Goal: Ask a question: Seek information or help from site administrators or community

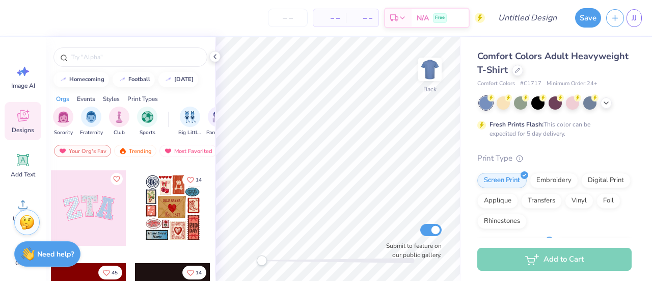
scroll to position [89, 0]
click at [125, 57] on input "text" at bounding box center [135, 57] width 130 height 10
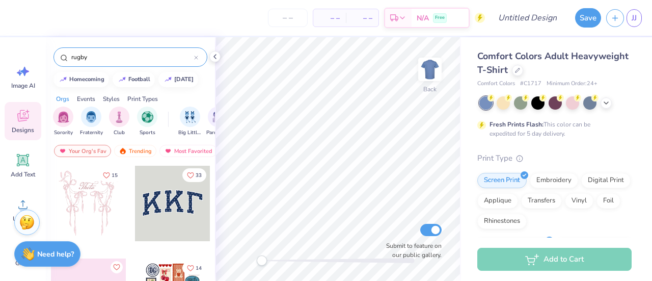
type input "rugby"
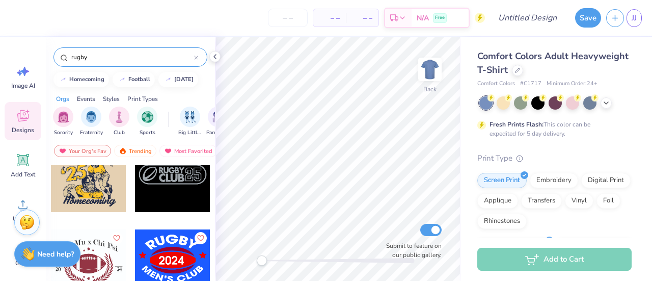
scroll to position [260, 0]
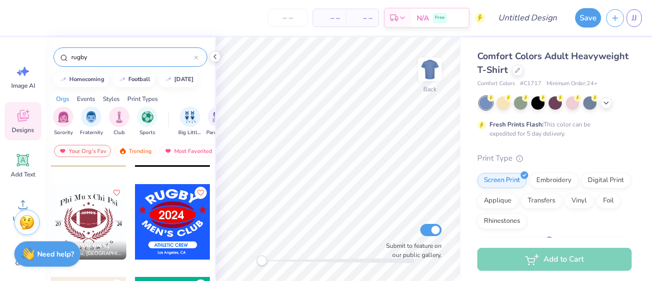
click at [111, 60] on input "rugby" at bounding box center [132, 57] width 124 height 10
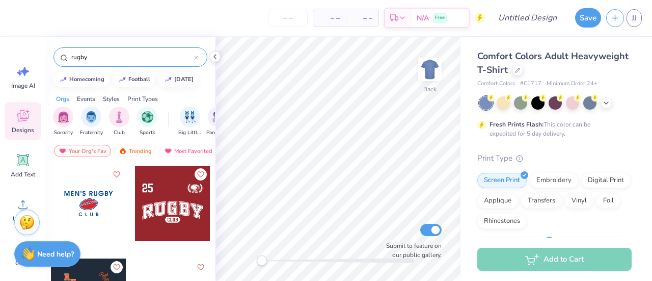
click at [111, 60] on input "rugby" at bounding box center [132, 57] width 124 height 10
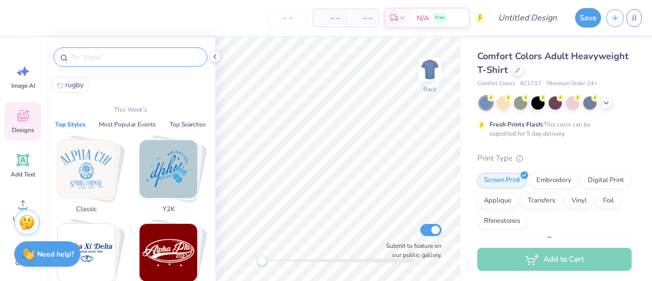
click at [75, 123] on button "Top Styles" at bounding box center [70, 124] width 37 height 10
click at [171, 253] on img "Stack Card Button Varsity" at bounding box center [169, 253] width 58 height 58
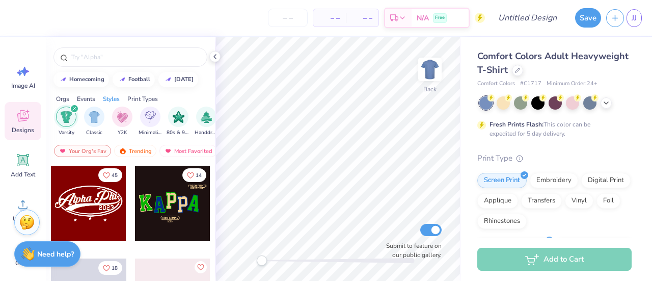
scroll to position [0, 534]
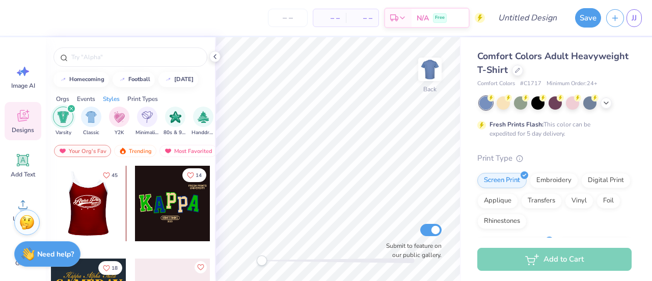
click at [96, 193] on div at bounding box center [87, 203] width 75 height 75
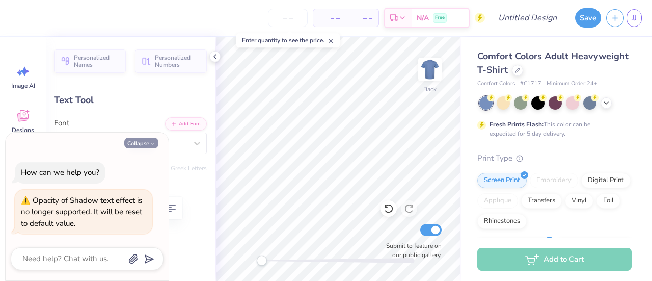
click at [151, 144] on icon "button" at bounding box center [152, 144] width 6 height 6
type textarea "x"
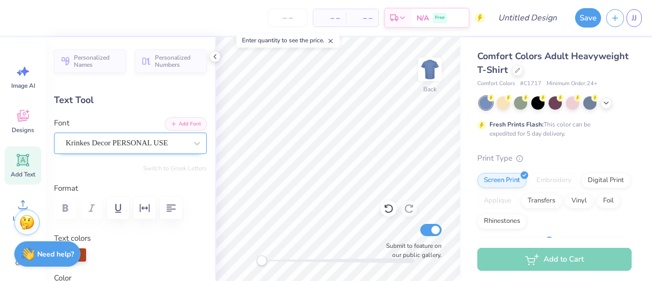
click at [109, 142] on div "Krinkes Decor PERSONAL USE" at bounding box center [126, 143] width 123 height 16
click at [127, 89] on div "Personalized Names Personalized Numbers Text Tool Add Font Font Krinkes Decor P…" at bounding box center [130, 159] width 169 height 244
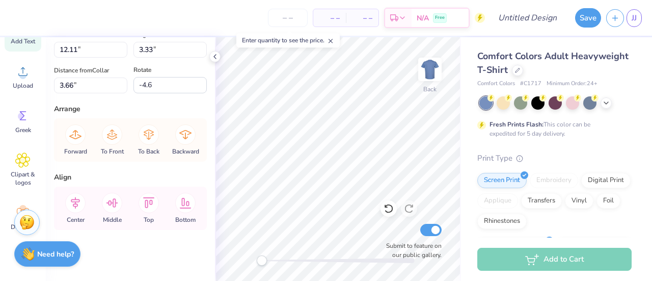
scroll to position [140, 0]
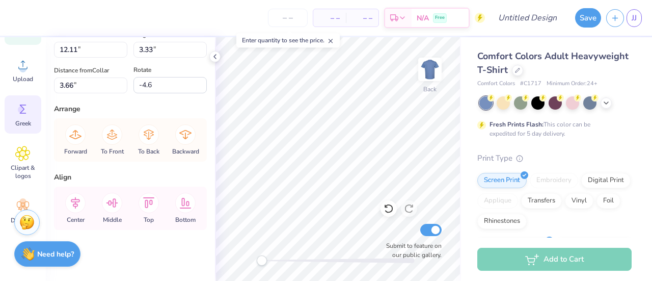
click at [25, 108] on icon at bounding box center [22, 108] width 15 height 15
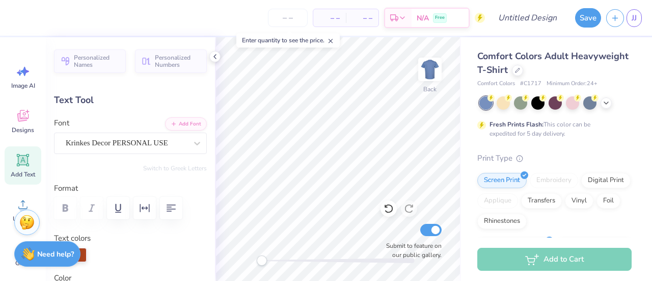
scroll to position [8, 6]
type textarea "Marquette Women's Rugby0"
type input "0.0"
type input "14.14"
type input "2.34"
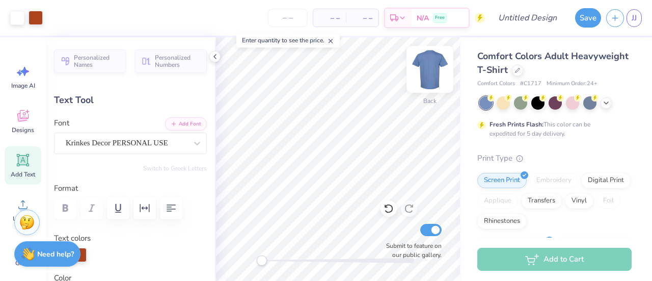
type input "4.02"
type input "-4.6"
type input "7.66"
type input "1.27"
type input "5.34"
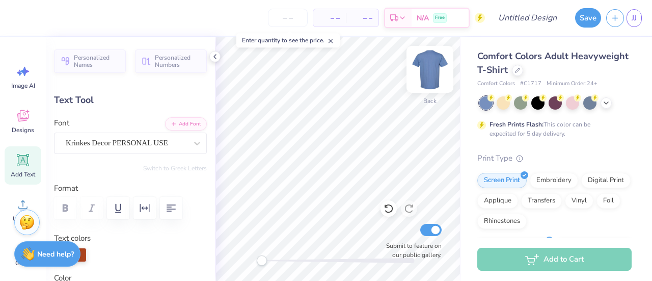
scroll to position [8, 2]
type textarea "Marquette Women's Rugby0"
type input "-4.6"
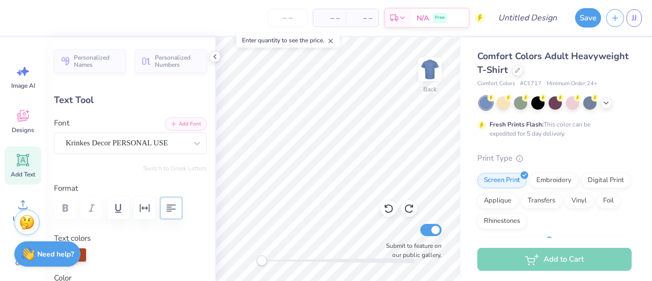
type textarea "Marquette Women's Rugby0"
click at [170, 205] on icon "button" at bounding box center [171, 208] width 12 height 12
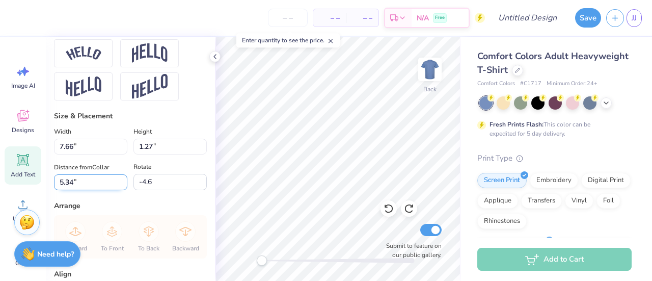
scroll to position [540, 0]
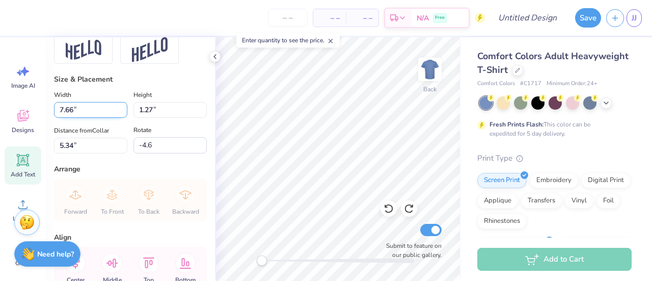
click at [119, 118] on input "7.67" at bounding box center [90, 110] width 73 height 16
click at [119, 118] on input "7.68" at bounding box center [90, 110] width 73 height 16
click at [119, 118] on input "7.69" at bounding box center [90, 110] width 73 height 16
click at [119, 118] on input "7.7" at bounding box center [90, 110] width 73 height 16
click at [119, 118] on input "7.71" at bounding box center [90, 110] width 73 height 16
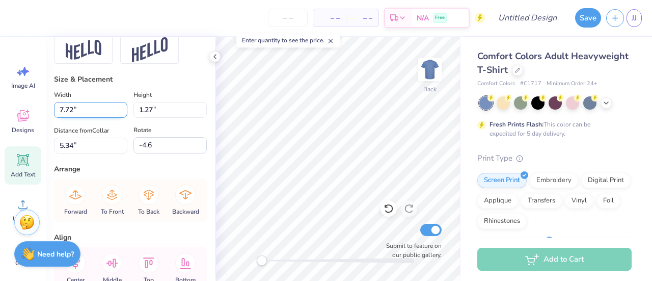
click at [119, 118] on input "7.72" at bounding box center [90, 110] width 73 height 16
click at [119, 118] on input "7.73" at bounding box center [90, 110] width 73 height 16
click at [119, 118] on input "7.74" at bounding box center [90, 110] width 73 height 16
click at [119, 118] on input "7.75" at bounding box center [90, 110] width 73 height 16
click at [99, 118] on input "7.75" at bounding box center [90, 110] width 73 height 16
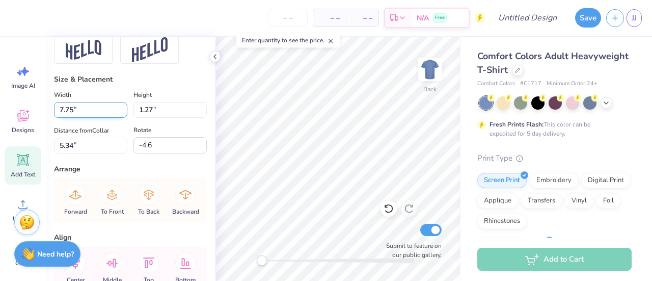
click at [99, 118] on input "7.75" at bounding box center [90, 110] width 73 height 16
type input "10.20"
type input "3.97"
type input "4.10"
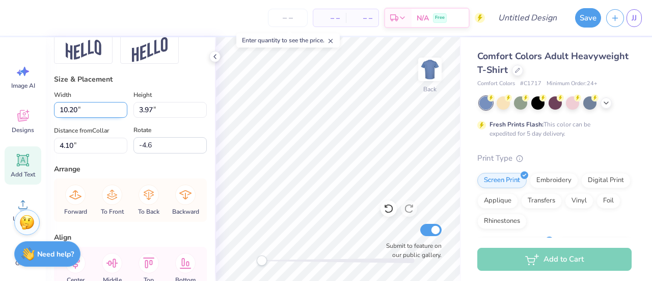
click at [68, 118] on input "10.20" at bounding box center [90, 110] width 73 height 16
type input "14.23"
type input "5.53"
type input "3.32"
type input "9.97"
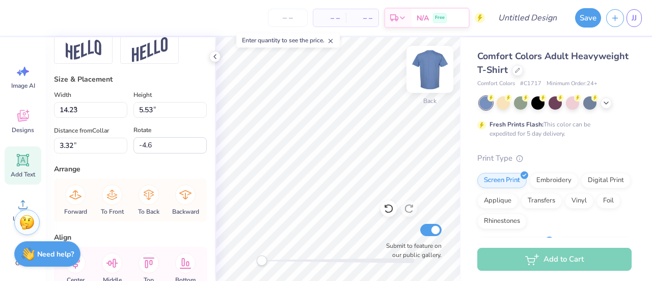
type input "3.88"
type input "5.05"
type input "9.07"
type input "3.52"
type input "4.23"
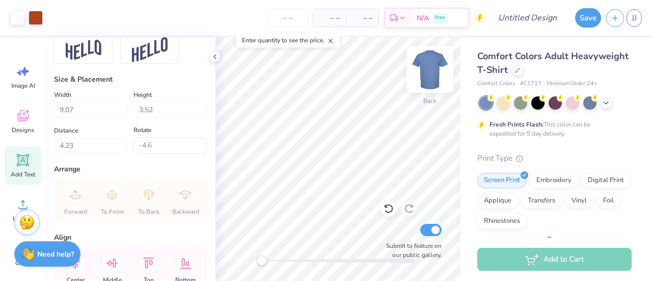
type input "0.0"
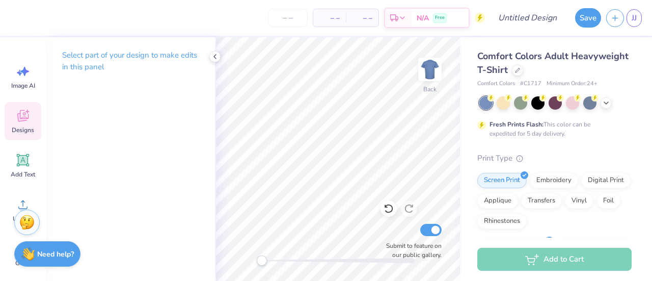
click at [23, 125] on div "Designs" at bounding box center [23, 121] width 37 height 38
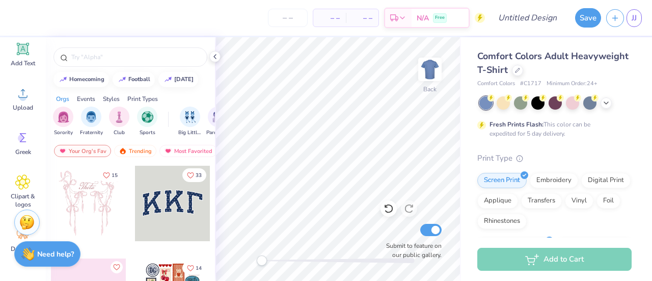
scroll to position [165, 0]
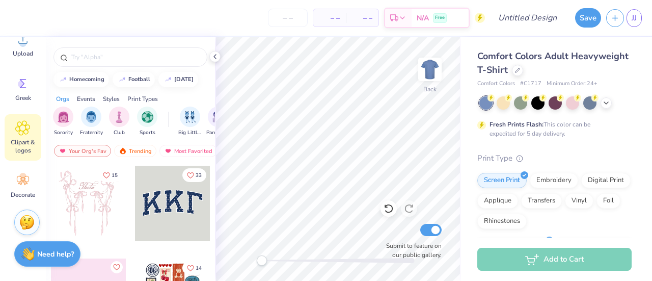
click at [23, 127] on icon at bounding box center [23, 128] width 6 height 6
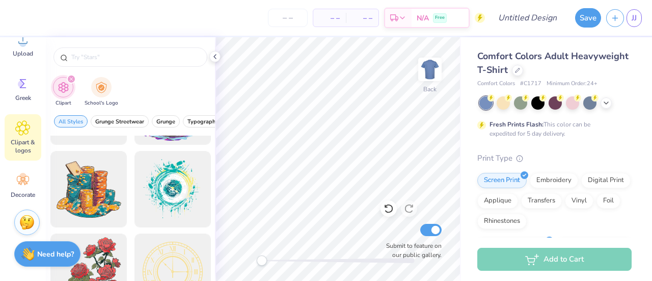
scroll to position [71, 0]
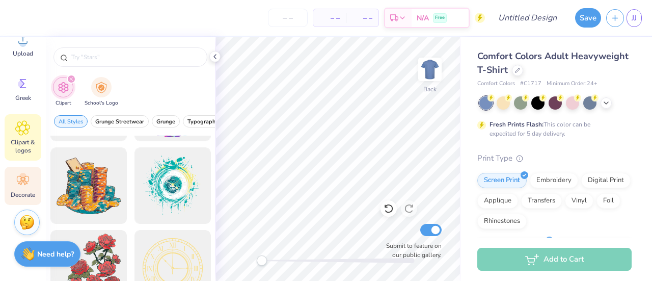
click at [28, 178] on icon at bounding box center [22, 180] width 15 height 15
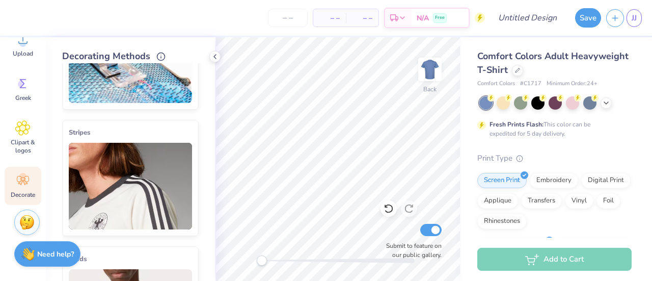
scroll to position [77, 0]
click at [146, 171] on img at bounding box center [130, 186] width 123 height 87
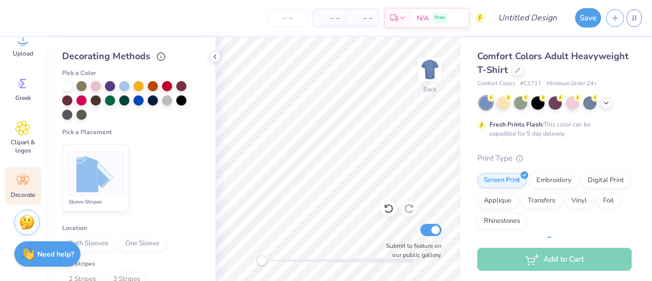
scroll to position [258, 0]
click at [69, 84] on div at bounding box center [67, 84] width 10 height 10
click at [82, 200] on div "Sleeve Stripes" at bounding box center [95, 201] width 57 height 8
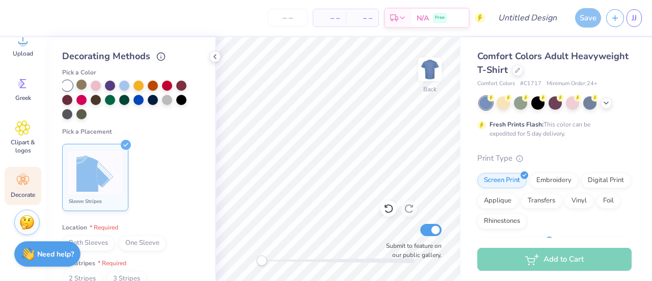
click at [78, 83] on div at bounding box center [81, 84] width 10 height 10
click at [103, 84] on div at bounding box center [130, 100] width 137 height 39
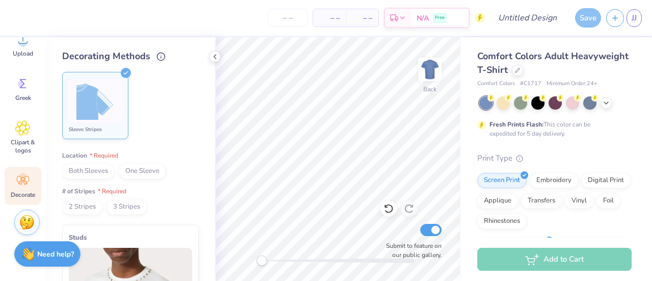
scroll to position [339, 0]
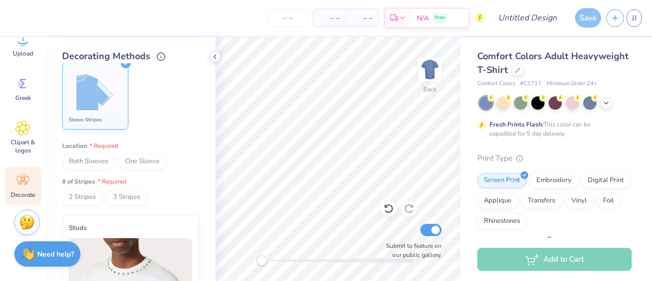
click at [84, 161] on span "Both Sleeves" at bounding box center [88, 161] width 52 height 15
click at [89, 194] on span "2 Stripes" at bounding box center [82, 197] width 40 height 15
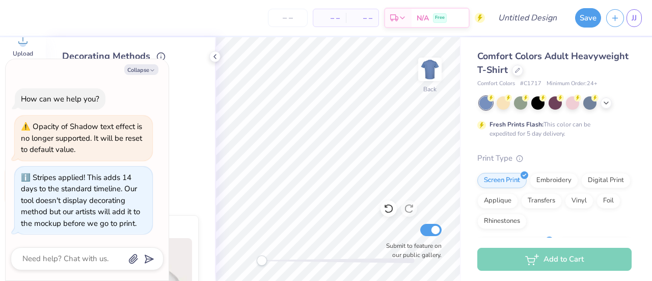
click at [197, 122] on div "Cover Stitch Pick a Color Pick a Placement Neckline & arms Neckline, arms & bot…" at bounding box center [138, 172] width 153 height 218
click at [151, 65] on button "Collapse" at bounding box center [141, 69] width 34 height 11
type textarea "x"
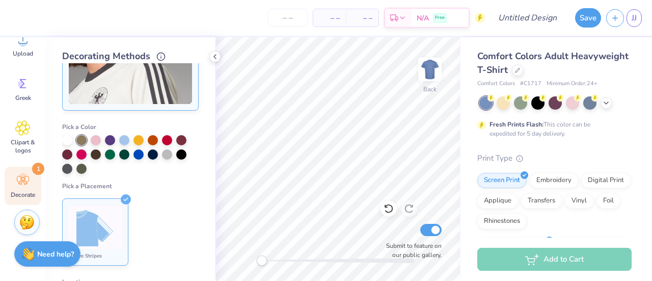
scroll to position [204, 0]
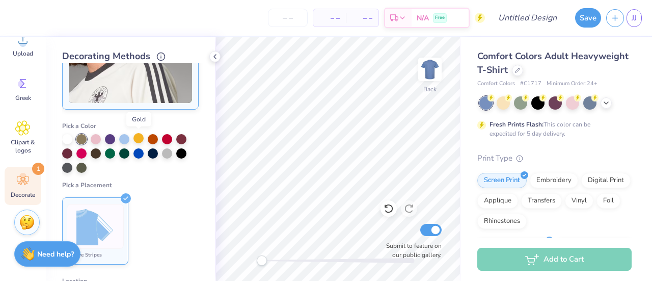
click at [140, 137] on div at bounding box center [139, 138] width 10 height 10
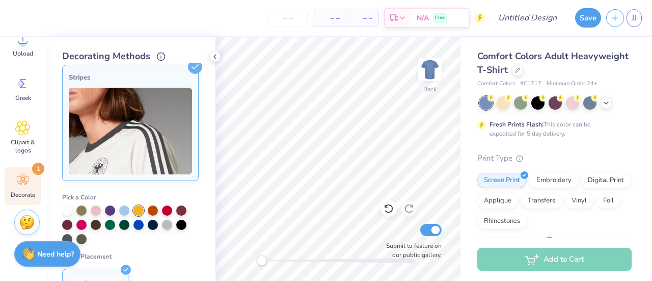
scroll to position [134, 0]
click at [10, 92] on div "Greek" at bounding box center [23, 89] width 37 height 38
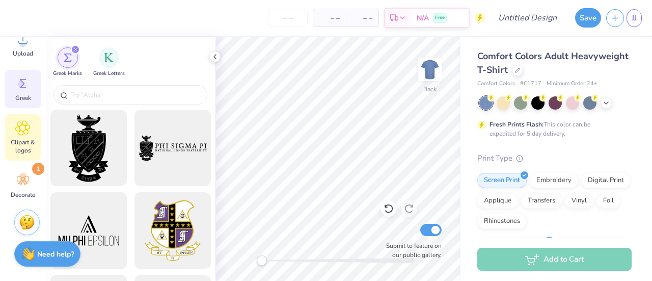
click at [14, 144] on span "Clipart & logos" at bounding box center [23, 146] width 34 height 16
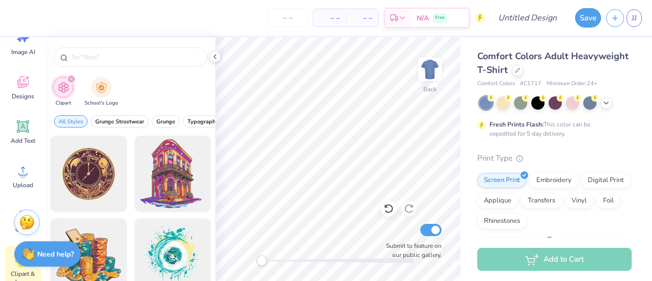
scroll to position [33, 0]
type input "rugby"
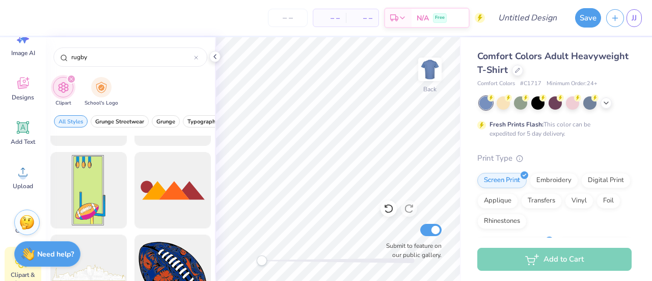
scroll to position [228, 0]
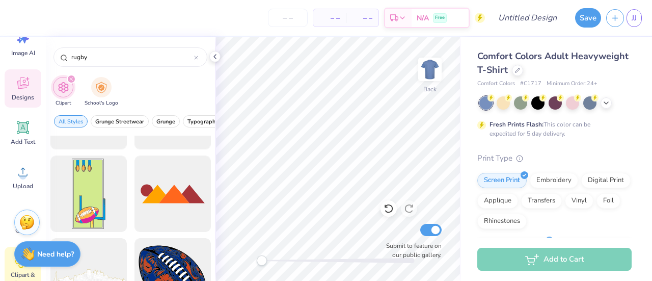
click at [15, 87] on icon at bounding box center [22, 82] width 15 height 15
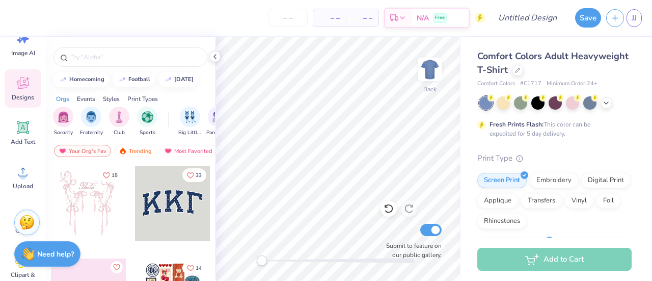
type textarea "x"
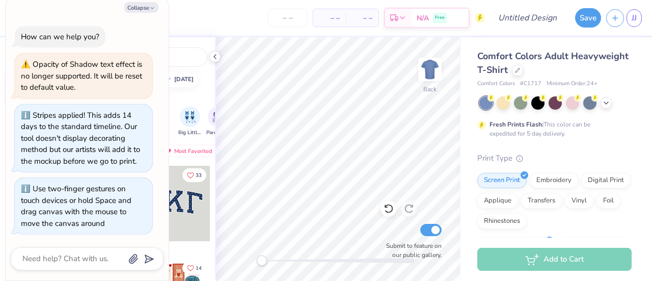
drag, startPoint x: 260, startPoint y: 262, endPoint x: 203, endPoint y: 258, distance: 57.2
click at [203, 258] on div "– – Per Item – – Total Est. Delivery N/A Free Design Title Save JJ Image AI Des…" at bounding box center [326, 140] width 652 height 281
click at [430, 229] on input "Submit to feature on our public gallery." at bounding box center [430, 230] width 21 height 12
checkbox input "false"
type textarea "x"
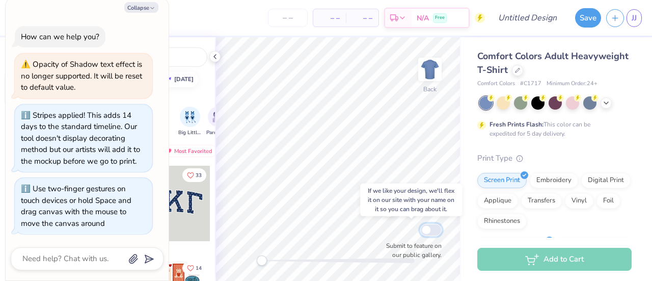
click at [430, 229] on input "Submit to feature on our public gallery." at bounding box center [430, 230] width 21 height 12
checkbox input "true"
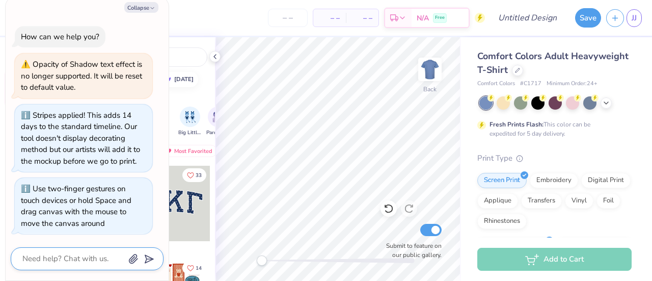
click at [76, 257] on textarea at bounding box center [72, 259] width 103 height 14
type textarea "x"
type textarea "c"
type textarea "x"
type textarea "ca"
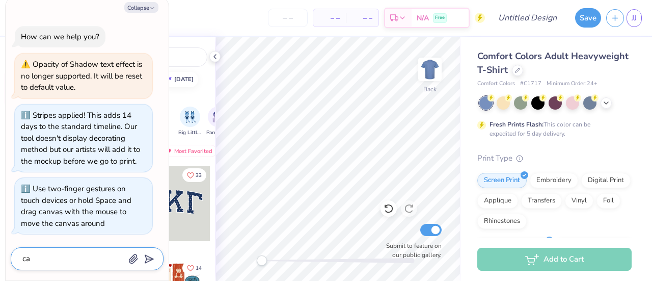
type textarea "x"
type textarea "can"
type textarea "x"
type textarea "can i"
type textarea "x"
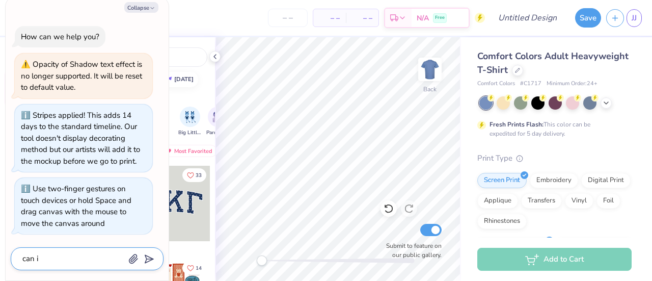
type textarea "can i"
type textarea "x"
type textarea "can i p"
type textarea "x"
type textarea "can i pu"
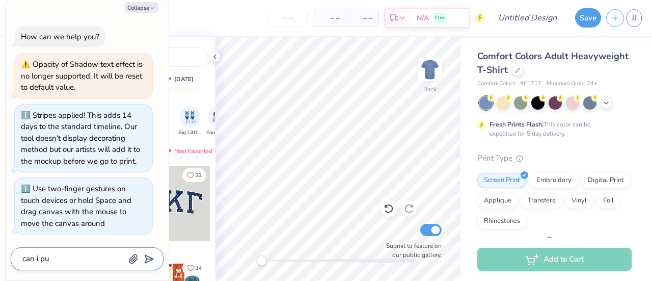
type textarea "x"
type textarea "can i put"
type textarea "x"
type textarea "can i put"
type textarea "x"
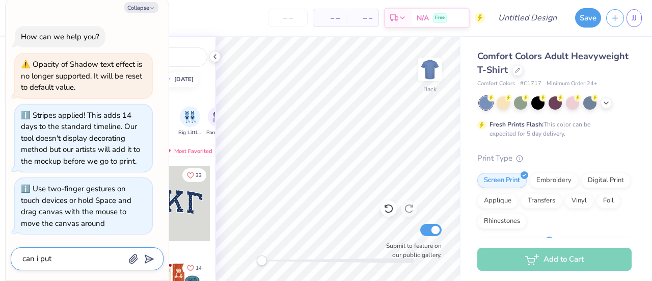
type textarea "can i put s"
type textarea "x"
type textarea "can i put st"
type textarea "x"
type textarea "can i put stu"
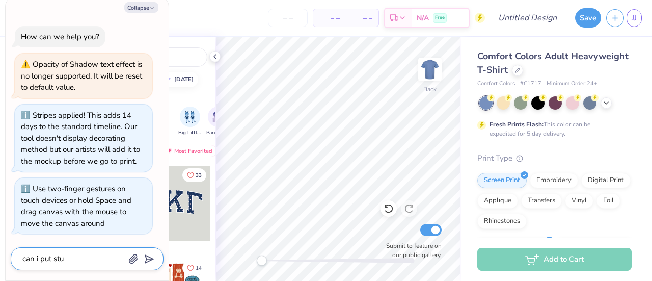
type textarea "x"
type textarea "can i put stuf"
type textarea "x"
type textarea "can i put stuff"
type textarea "x"
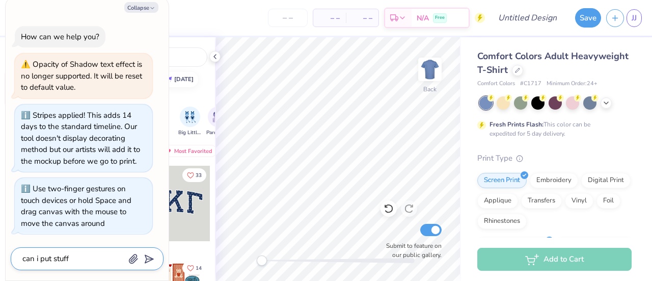
type textarea "can i put stuff"
type textarea "x"
type textarea "can i put stuff o"
type textarea "x"
type textarea "can i put stuff on"
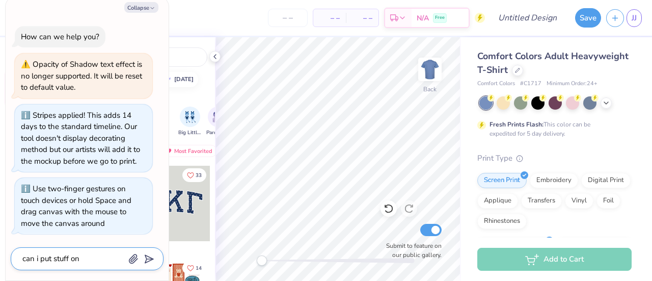
type textarea "x"
type textarea "can i put stuff on"
type textarea "x"
type textarea "can i put stuff on th"
type textarea "x"
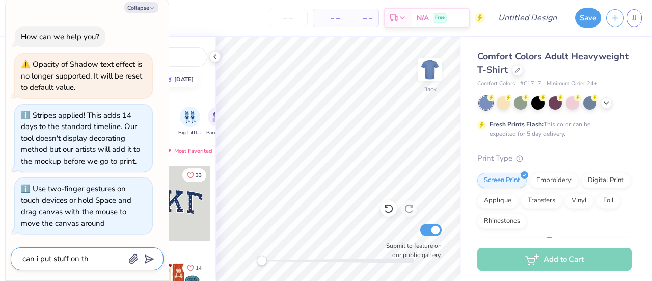
type textarea "can i put stuff on the"
type textarea "x"
type textarea "can i put stuff on the"
type textarea "x"
type textarea "can i put stuff on the b"
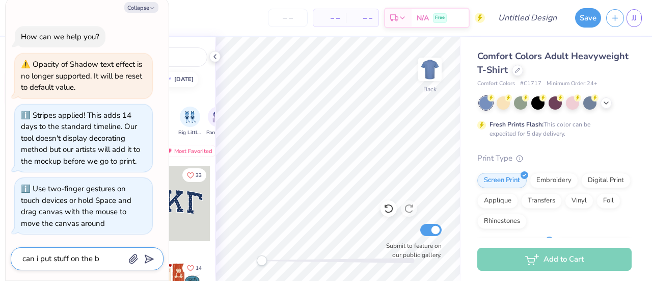
type textarea "x"
type textarea "can i put stuff on the ba"
type textarea "x"
type textarea "can i put stuff on the bac"
type textarea "x"
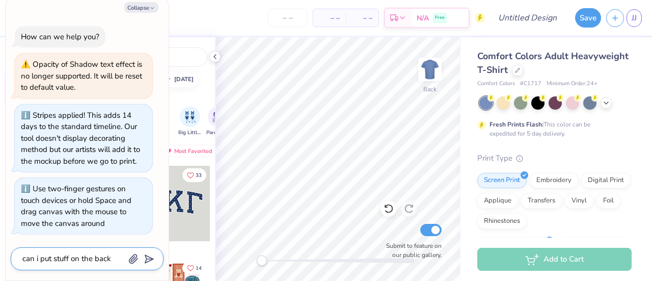
type textarea "can i put stuff on the back"
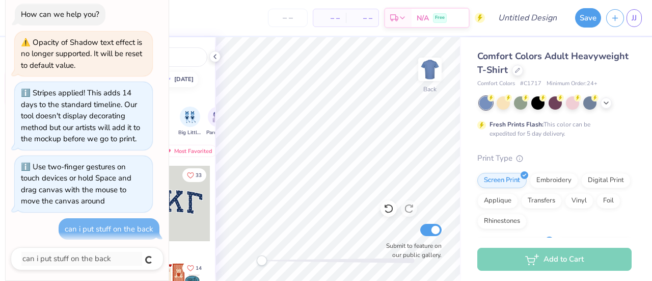
scroll to position [5, 0]
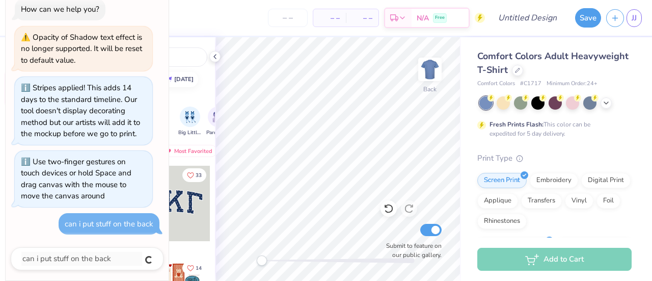
type textarea "x"
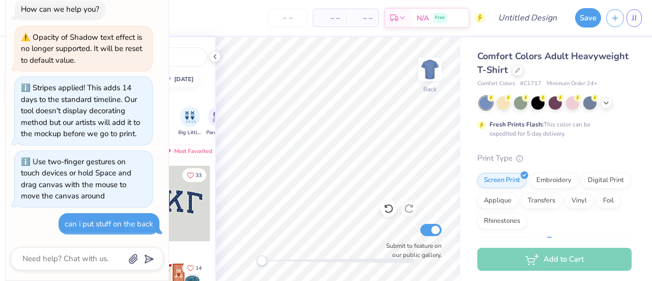
click at [150, 222] on div "can i put stuff on the back" at bounding box center [109, 224] width 89 height 10
click at [188, 128] on span "Big Little Reveal" at bounding box center [189, 132] width 23 height 8
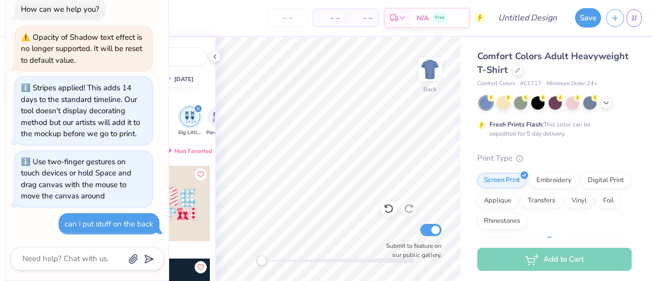
scroll to position [0, 0]
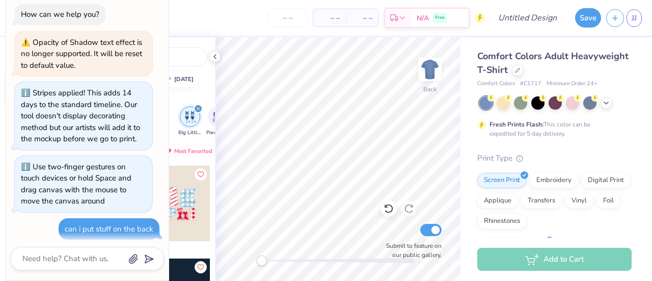
click at [156, 13] on div "How can we help you? Opacity of Shadow text effect is no longer supported. It w…" at bounding box center [87, 121] width 153 height 252
click at [218, 58] on icon at bounding box center [215, 56] width 8 height 8
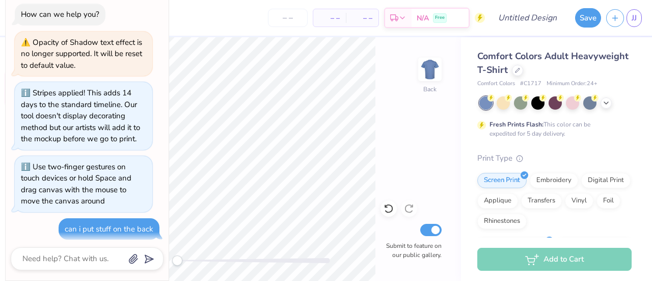
scroll to position [53, 0]
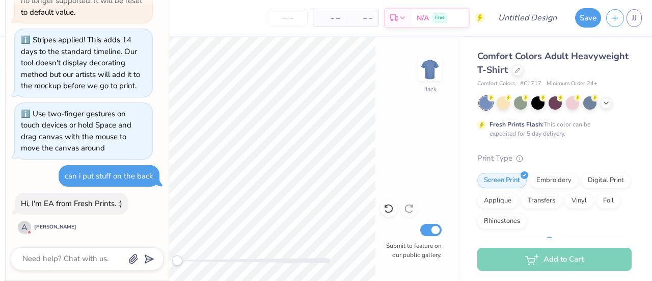
click at [51, 227] on div "[PERSON_NAME]" at bounding box center [55, 227] width 42 height 8
click at [53, 261] on textarea at bounding box center [72, 259] width 103 height 14
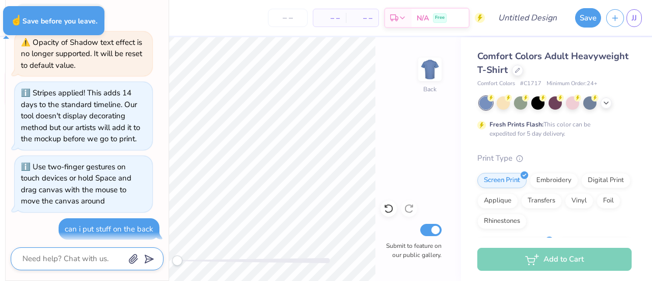
type textarea "x"
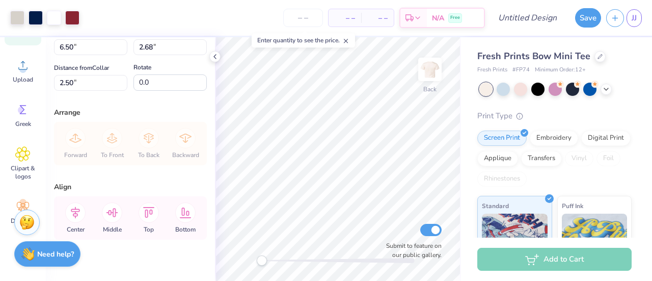
scroll to position [165, 0]
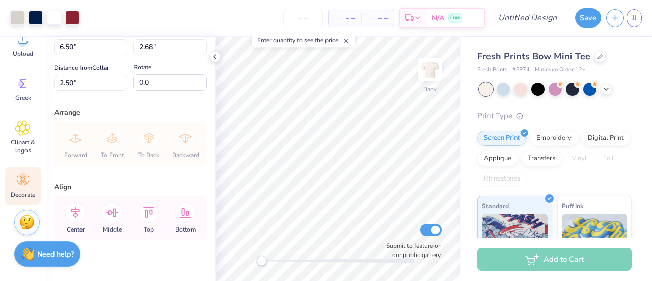
click at [25, 178] on icon at bounding box center [23, 180] width 12 height 9
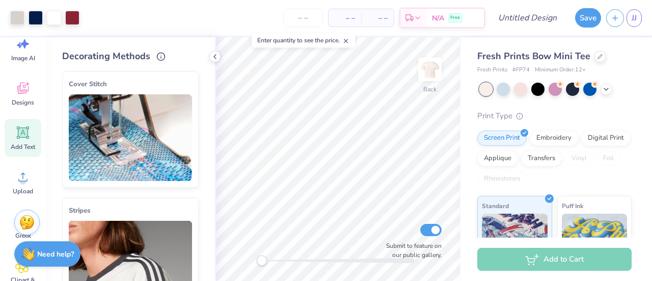
scroll to position [0, 0]
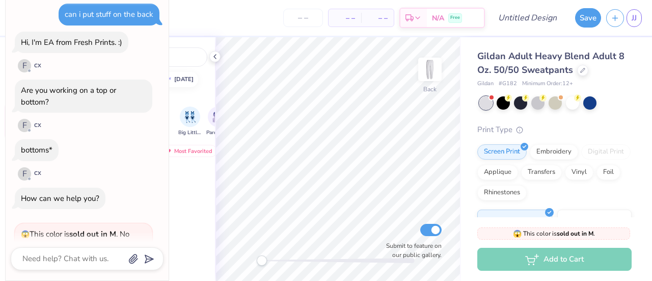
scroll to position [76, 0]
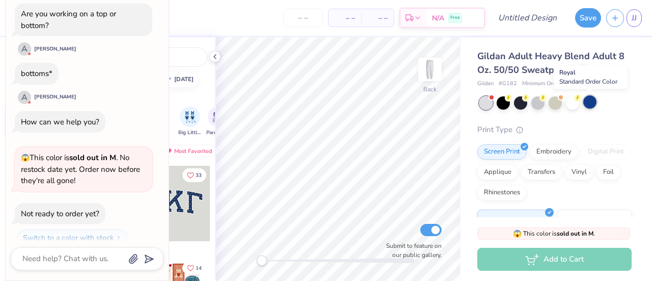
click at [586, 103] on div at bounding box center [589, 101] width 13 height 13
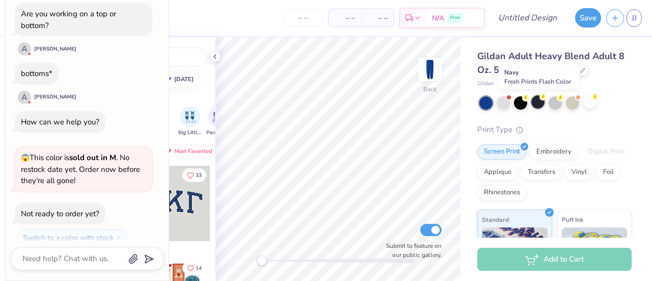
click at [539, 102] on div at bounding box center [538, 101] width 13 height 13
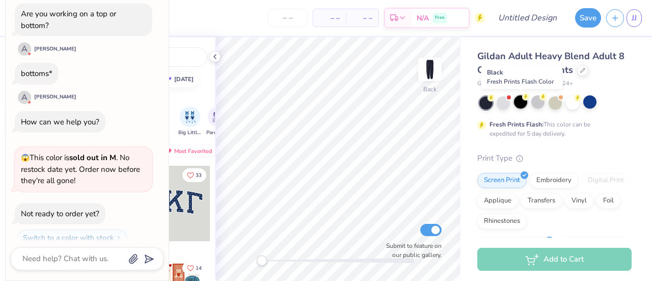
click at [519, 100] on div at bounding box center [520, 101] width 13 height 13
click at [536, 101] on div at bounding box center [538, 101] width 13 height 13
click at [541, 105] on div at bounding box center [538, 101] width 13 height 13
click at [569, 102] on div at bounding box center [572, 101] width 13 height 13
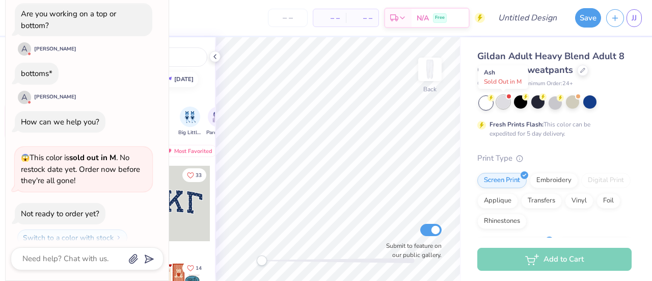
click at [507, 105] on div at bounding box center [503, 101] width 13 height 13
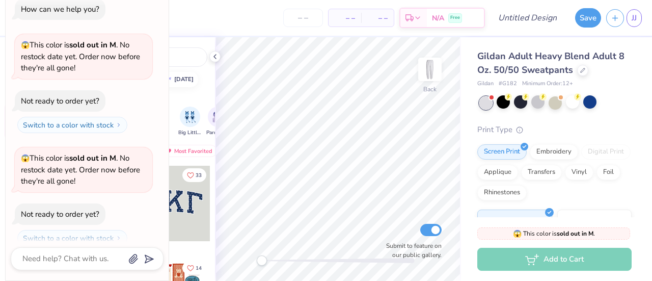
scroll to position [0, 0]
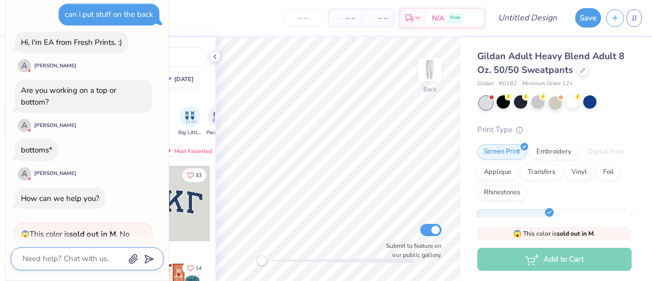
click at [68, 253] on textarea at bounding box center [72, 259] width 103 height 14
type textarea "x"
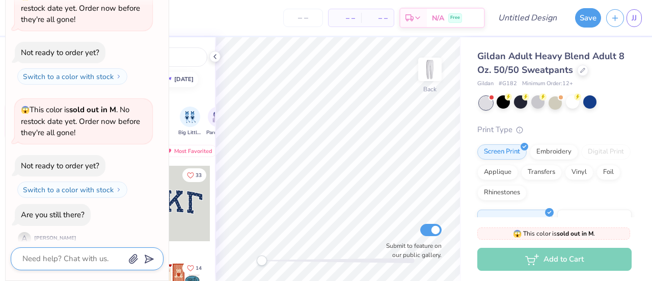
scroll to position [237, 0]
type textarea "h"
type textarea "x"
type textarea "ho"
type textarea "x"
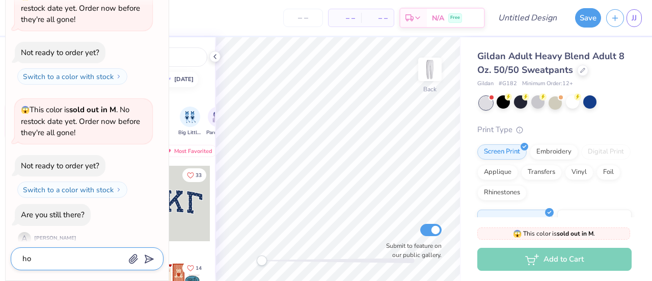
type textarea "how"
type textarea "x"
type textarea "how"
type textarea "x"
type textarea "how d"
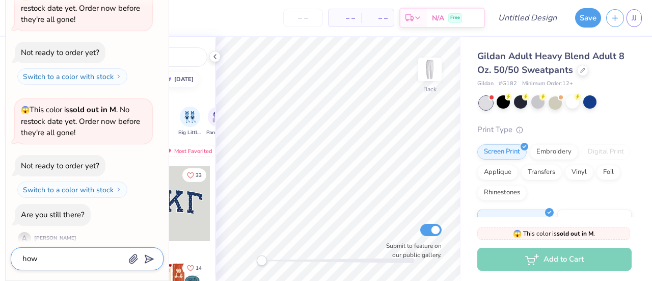
type textarea "x"
type textarea "how do"
type textarea "x"
type textarea "how do"
type textarea "x"
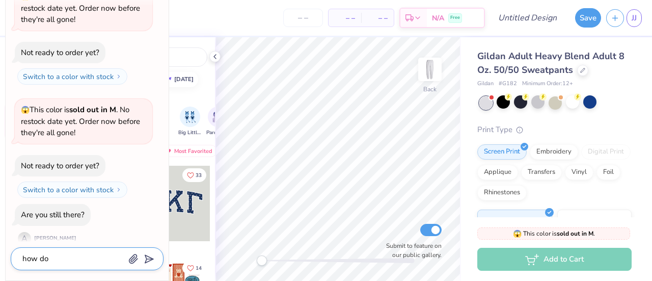
type textarea "how do i"
type textarea "x"
type textarea "how do i"
type textarea "x"
type textarea "how do i c"
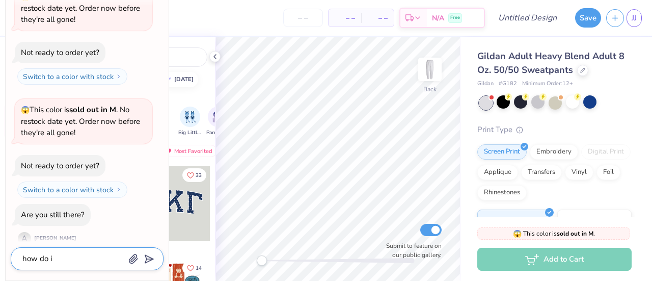
type textarea "x"
type textarea "how do i cl"
type textarea "x"
type textarea "how do i clo"
type textarea "x"
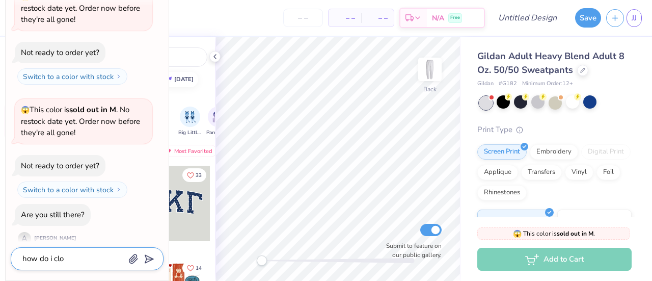
type textarea "how do i clos"
type textarea "x"
type textarea "how do i closw"
type textarea "x"
type textarea "how do i closw"
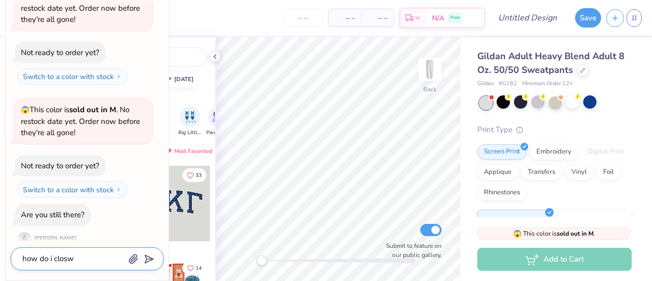
type textarea "x"
type textarea "how do i closw t"
type textarea "x"
type textarea "how do i closw th"
type textarea "x"
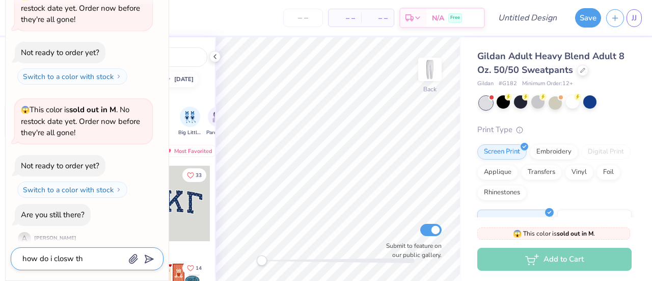
type textarea "how do i closw t"
type textarea "x"
type textarea "how do i closw"
type textarea "x"
type textarea "how do i closw"
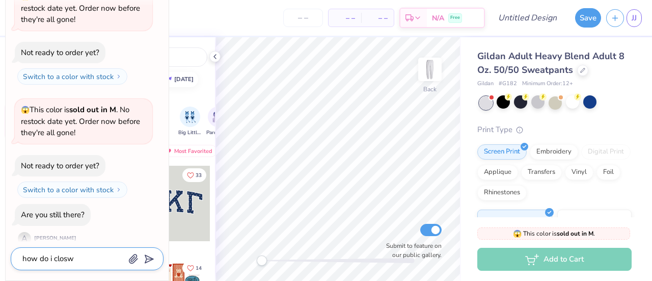
type textarea "x"
type textarea "how do i clos"
type textarea "x"
type textarea "how do i close"
type textarea "x"
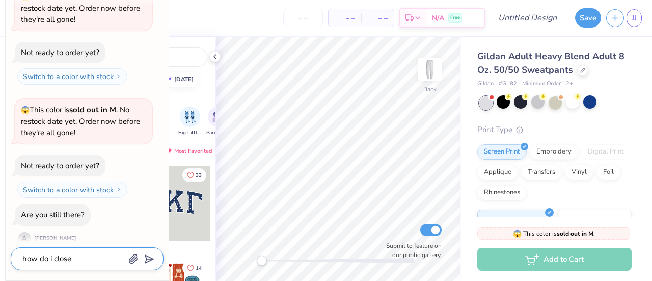
type textarea "how do i close"
type textarea "x"
type textarea "how do i close t"
type textarea "x"
type textarea "how do i close th"
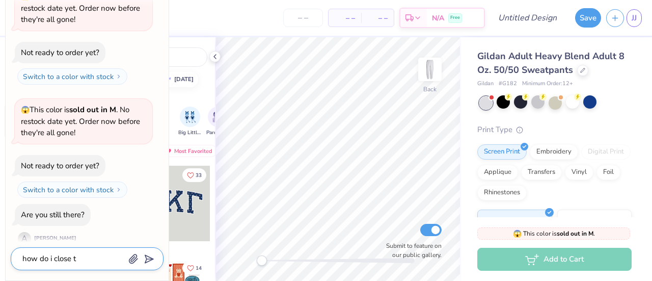
type textarea "x"
type textarea "how do i close thi"
type textarea "x"
type textarea "how do i close this"
type textarea "x"
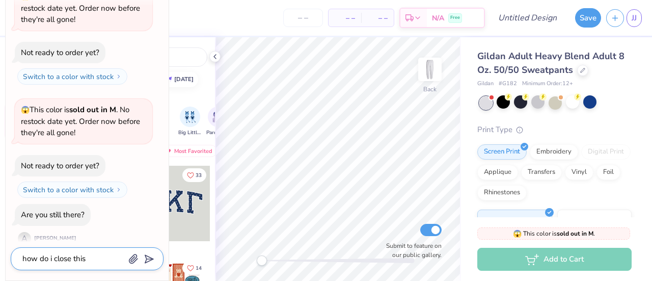
type textarea "how do i close this"
type textarea "x"
type textarea "how do i close this c"
type textarea "x"
type textarea "how do i close this ch"
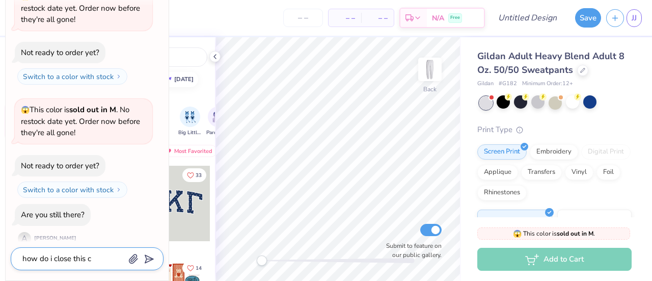
type textarea "x"
type textarea "how do i close this cha"
type textarea "x"
type textarea "how do i close this chat"
type textarea "x"
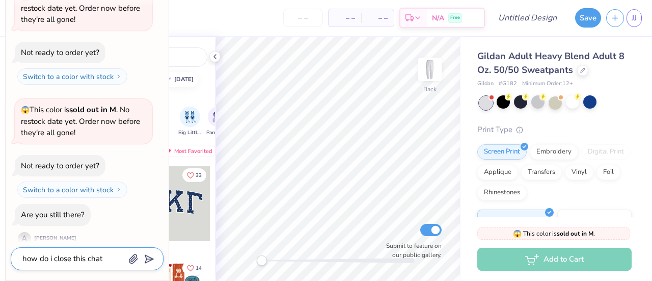
type textarea "how do i close this chat"
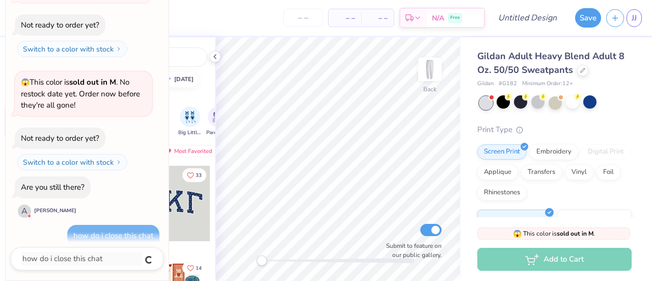
type textarea "x"
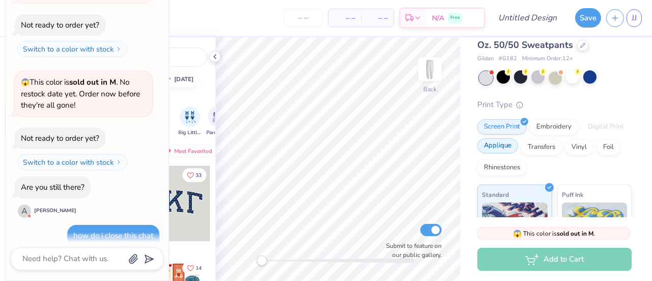
scroll to position [25, 0]
click at [545, 126] on div "Embroidery" at bounding box center [554, 124] width 48 height 15
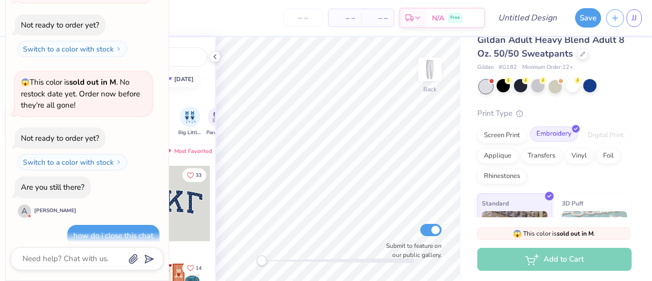
scroll to position [13, 0]
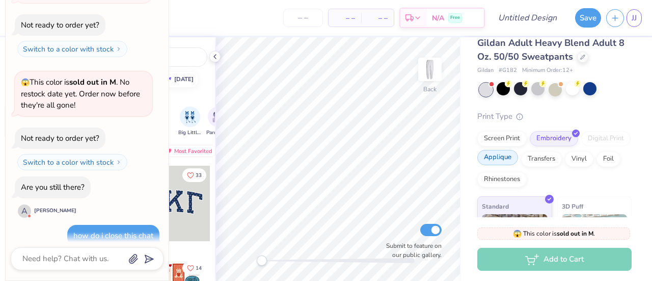
click at [518, 162] on div "Applique" at bounding box center [497, 157] width 41 height 15
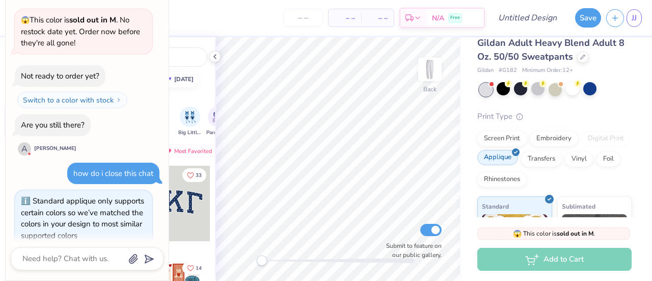
scroll to position [65, 0]
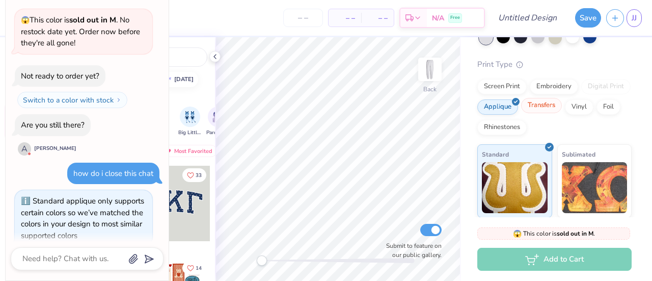
click at [562, 107] on div "Transfers" at bounding box center [541, 105] width 41 height 15
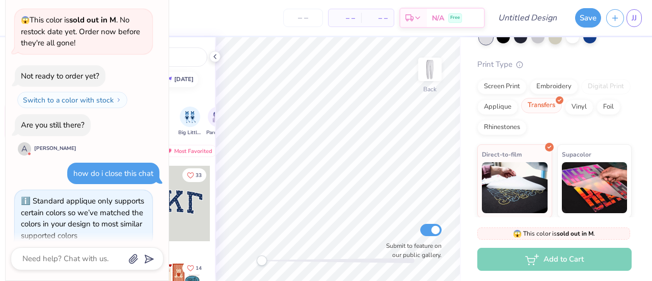
scroll to position [389, 0]
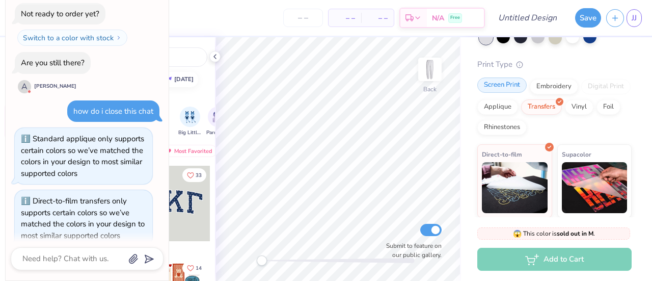
click at [503, 87] on div "Screen Print" at bounding box center [501, 84] width 49 height 15
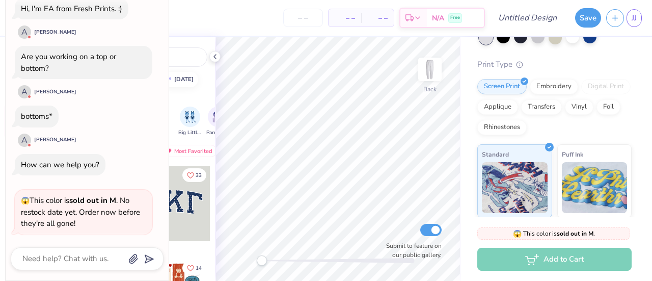
scroll to position [0, 0]
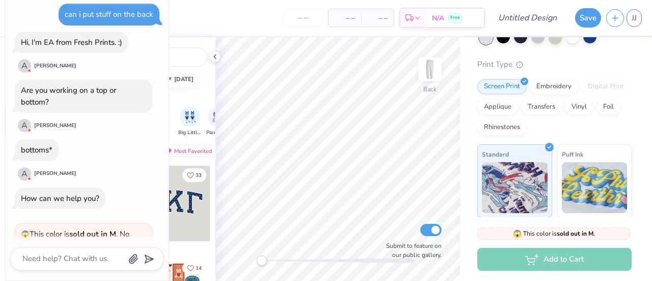
click at [231, 246] on div "Back Submit to feature on our public gallery." at bounding box center [338, 159] width 246 height 244
click at [460, 20] on span "Free" at bounding box center [455, 19] width 10 height 7
click at [131, 16] on div "can i put stuff on the back" at bounding box center [109, 14] width 89 height 10
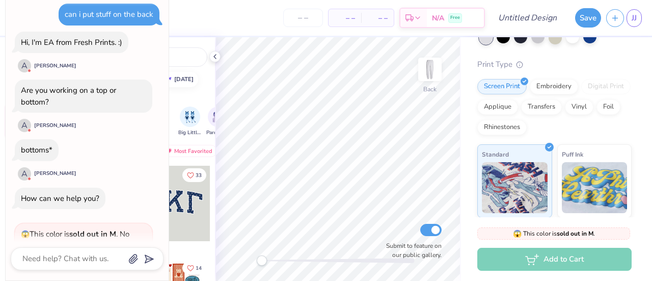
click at [242, 22] on div "– – Per Item – – Total Est. Delivery N/A Free" at bounding box center [250, 18] width 470 height 36
click at [188, 233] on div at bounding box center [172, 203] width 75 height 75
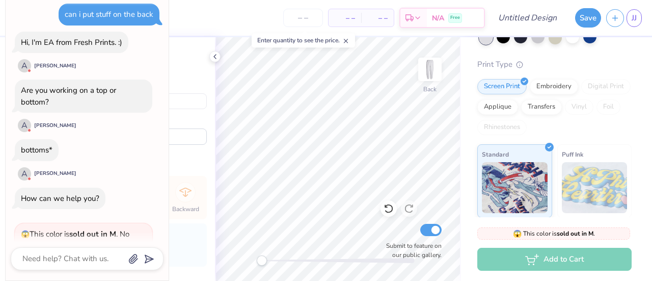
click at [349, 43] on icon at bounding box center [345, 40] width 7 height 7
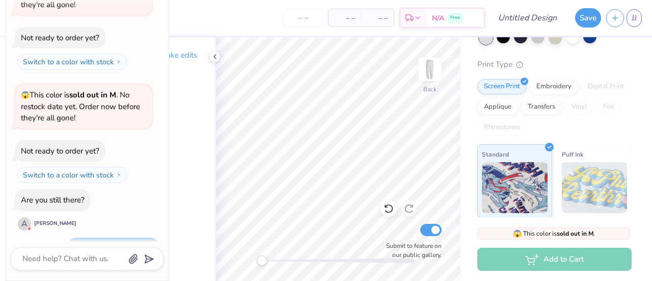
scroll to position [389, 0]
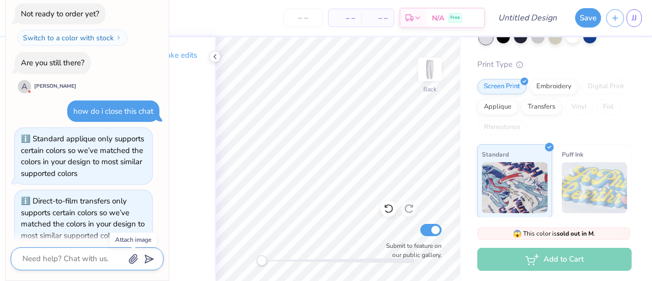
click at [136, 259] on icon "button" at bounding box center [133, 259] width 10 height 10
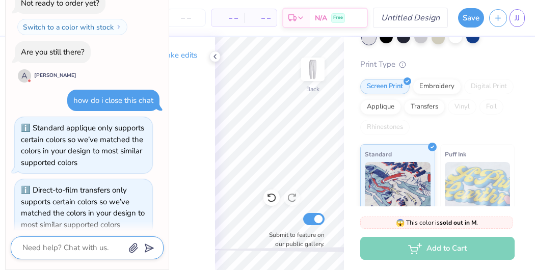
type textarea "x"
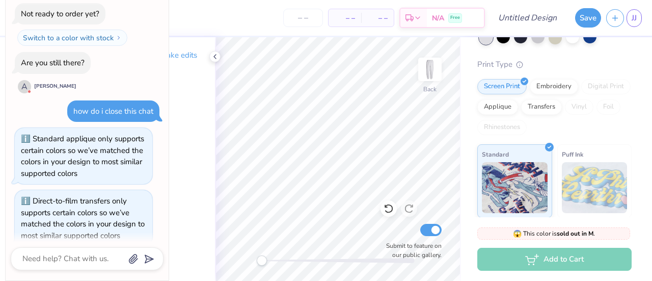
click at [516, 28] on div "Design Title" at bounding box center [527, 18] width 75 height 36
click at [516, 23] on input "Design Title" at bounding box center [540, 18] width 50 height 20
type input "s"
type textarea "x"
type input "sw"
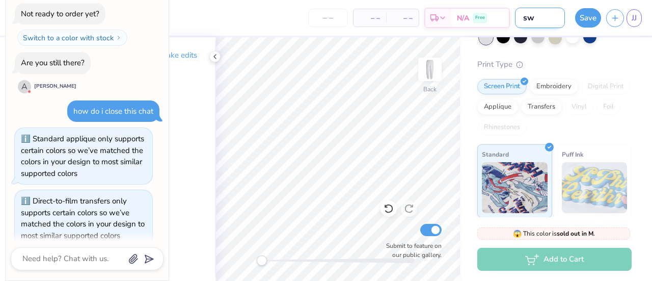
type textarea "x"
type input "swe"
type textarea "x"
type input "swea"
type textarea "x"
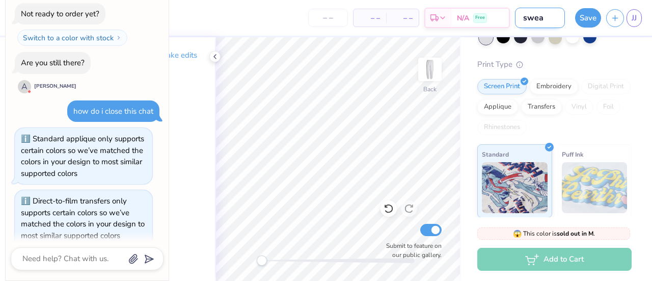
type input "sweat"
type textarea "x"
type input "sweatp"
type textarea "x"
type input "sweatpa"
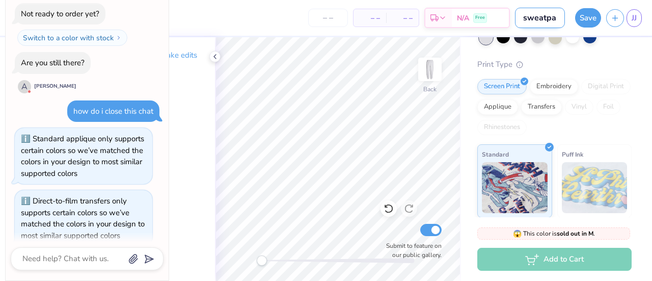
type textarea "x"
type input "sweatpan"
type textarea "x"
type input "sweatpant"
type textarea "x"
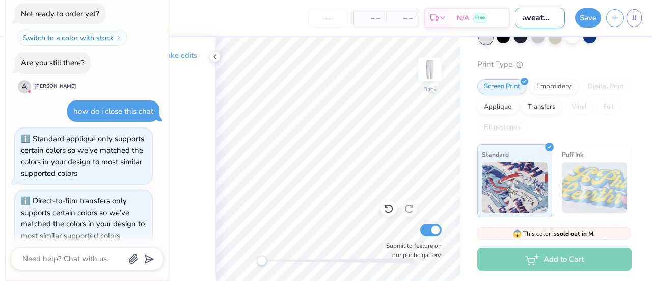
type input "sweatpants"
type textarea "x"
type input "sweatpants"
click at [591, 16] on button "Save" at bounding box center [588, 16] width 26 height 19
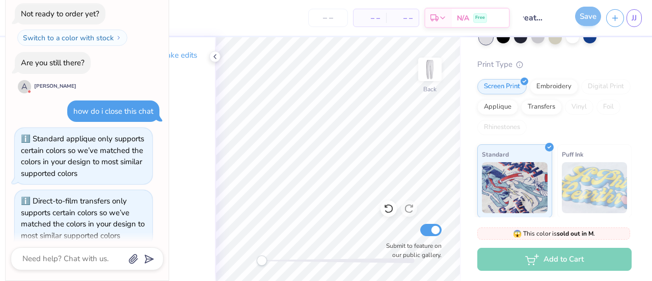
scroll to position [0, 0]
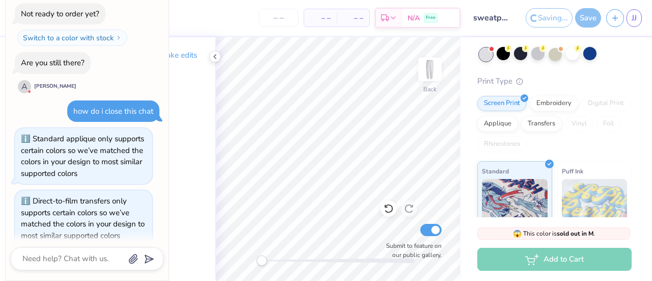
scroll to position [83, 0]
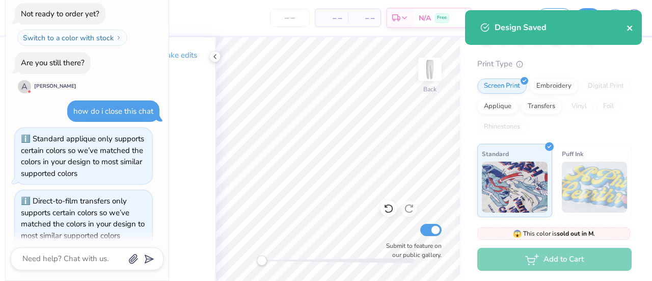
click at [630, 29] on icon "close" at bounding box center [630, 28] width 7 height 8
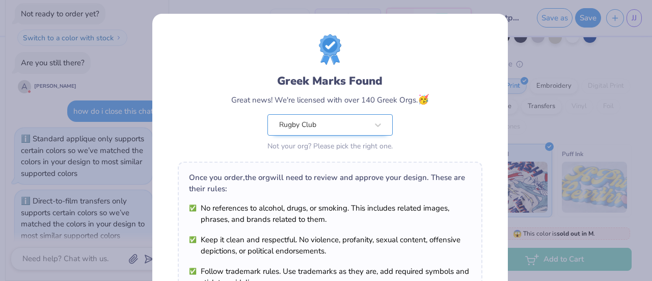
scroll to position [195, 0]
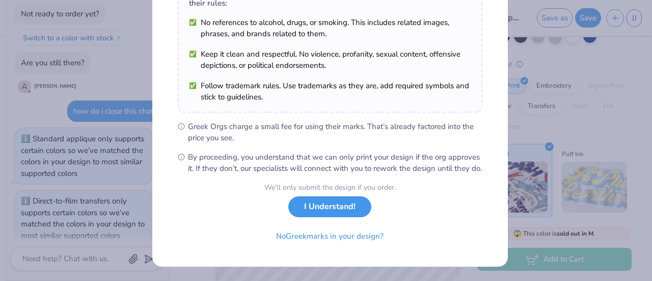
click at [356, 210] on button "I Understand!" at bounding box center [329, 206] width 83 height 21
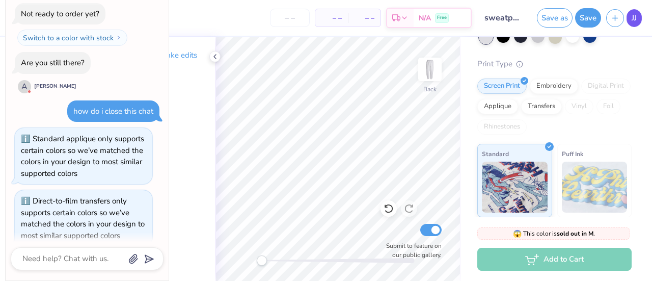
type textarea "x"
click at [628, 18] on link "JJ" at bounding box center [634, 18] width 15 height 18
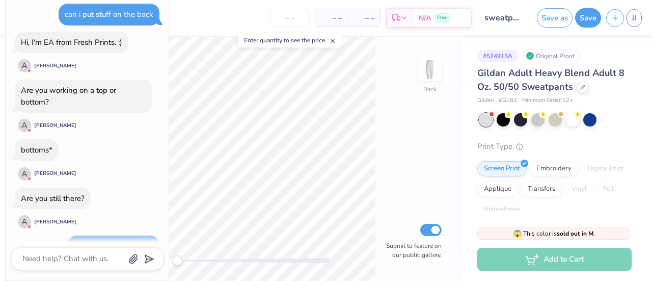
scroll to position [152, 0]
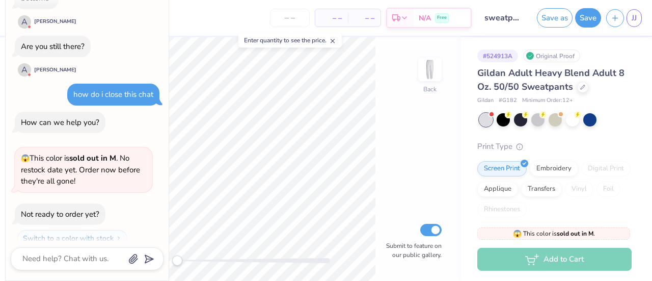
click at [74, 246] on div "Collapse can i put stuff on the back Hi, I'm EA from Fresh Prints. :) A [PERSON…" at bounding box center [87, 128] width 163 height 306
click at [59, 274] on div "Collapse can i put stuff on the back Hi, I'm EA from Fresh Prints. :) A [PERSON…" at bounding box center [87, 128] width 163 height 306
click at [63, 256] on textarea at bounding box center [72, 259] width 103 height 14
type textarea "A"
type textarea "x"
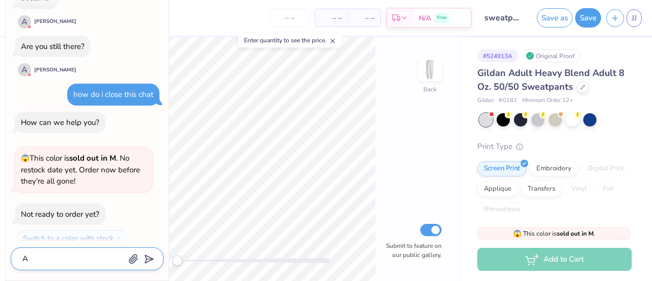
type textarea "As"
type textarea "x"
type textarea "Ash"
type textarea "x"
type textarea "Asha"
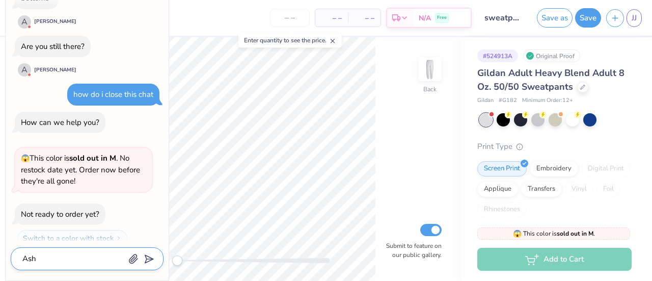
type textarea "x"
type textarea "Ashan"
type textarea "x"
type textarea "Ashann"
type textarea "x"
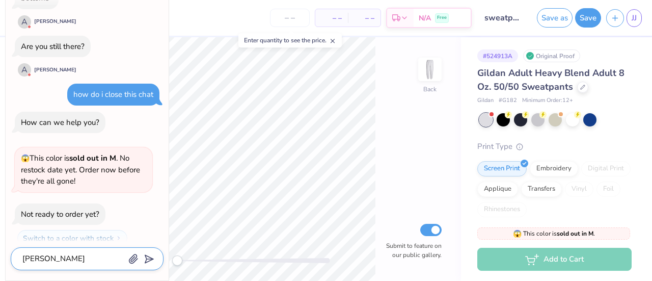
type textarea "Ashanna"
type textarea "x"
type textarea "Ashanna."
type textarea "x"
type textarea "Ashanna."
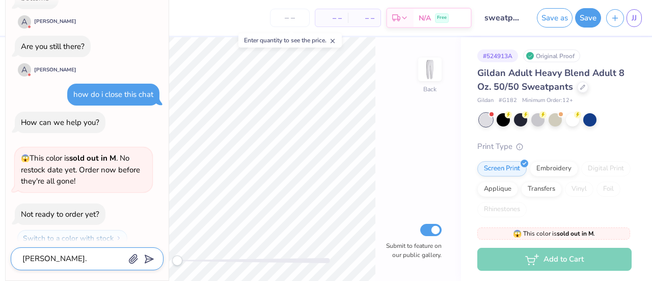
type textarea "x"
type textarea "Ashanna. T"
type textarea "x"
type textarea "Ashanna. Th"
type textarea "x"
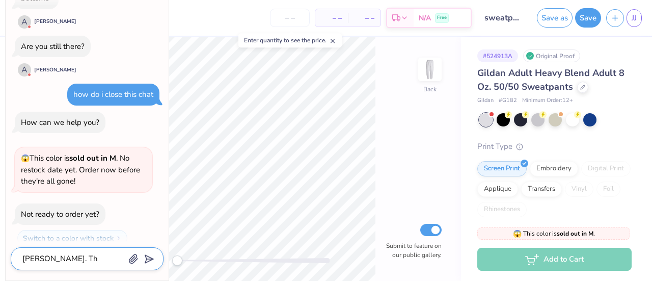
type textarea "Ashanna. Thi"
type textarea "x"
type textarea "Ashanna. This"
type textarea "x"
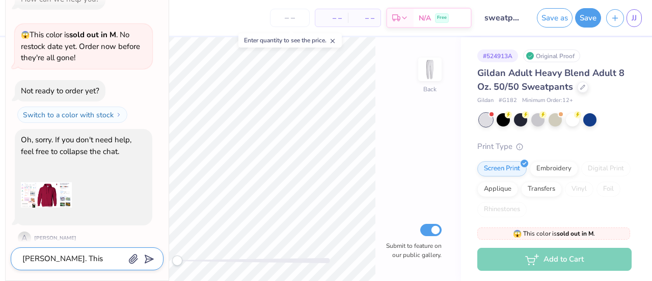
type textarea "Ashanna. This"
type textarea "x"
type textarea "Ashanna. This c"
type textarea "x"
type textarea "Ashanna. This ch"
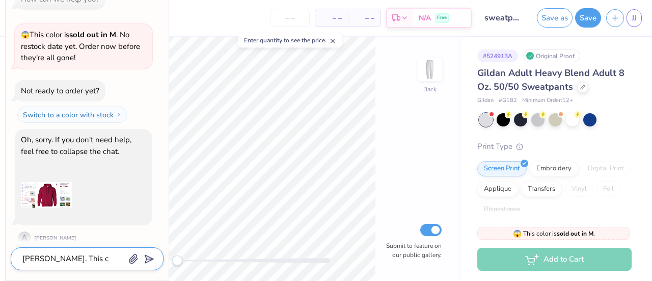
type textarea "x"
type textarea "Ashanna. This cha"
type textarea "x"
type textarea "Ashanna. This chat"
type textarea "x"
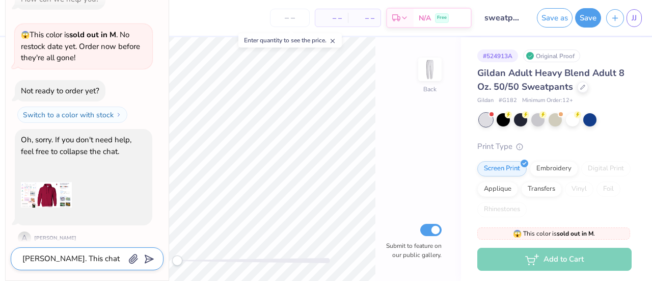
type textarea "Ashanna. This cha"
type textarea "x"
type textarea "Ashanna. This ch"
type textarea "x"
type textarea "Ashanna. This c"
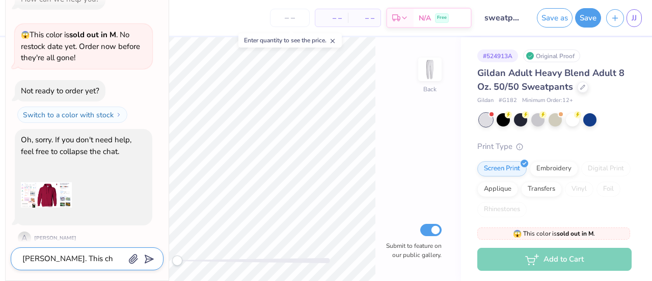
type textarea "x"
type textarea "Ashanna. This"
type textarea "x"
type textarea "Ashanna. This"
type textarea "x"
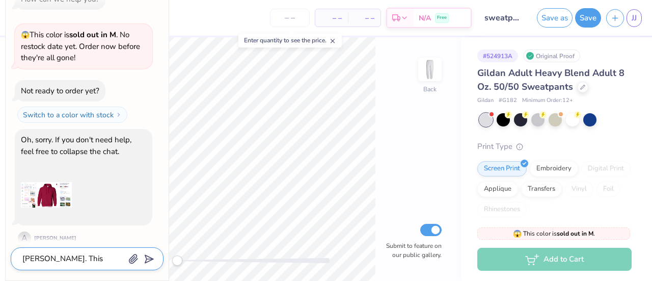
type textarea "Ashanna. Thi"
type textarea "x"
type textarea "Ashanna. Th"
type textarea "x"
type textarea "Ashanna. T"
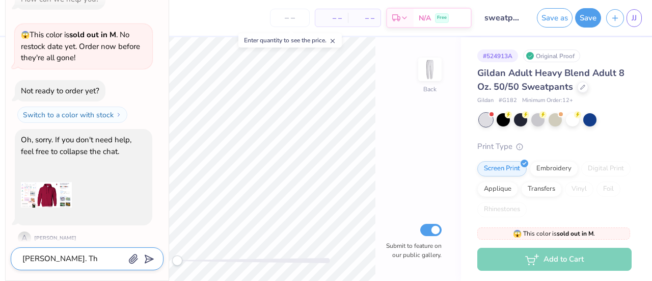
type textarea "x"
type textarea "Ashanna."
type textarea "x"
type textarea "Ashanna."
type textarea "x"
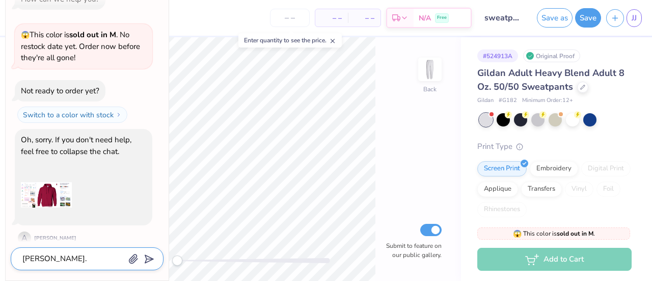
type textarea "Ashanna"
type textarea "x"
type textarea "Ashann"
type textarea "x"
type textarea "Ashan"
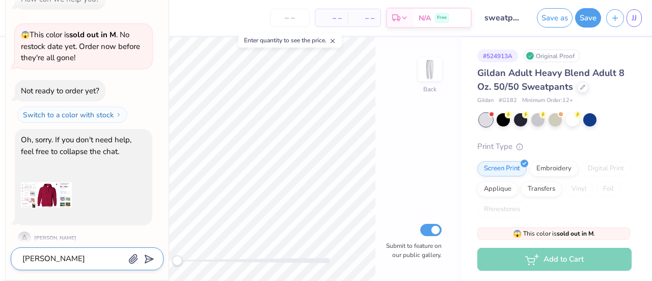
type textarea "x"
type textarea "Asha"
type textarea "x"
type textarea "Ash"
type textarea "x"
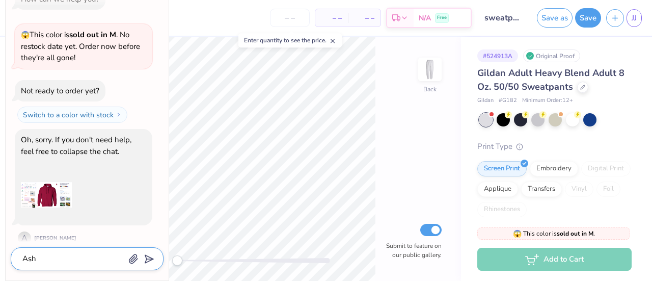
type textarea "As"
type textarea "x"
type textarea "A"
type textarea "x"
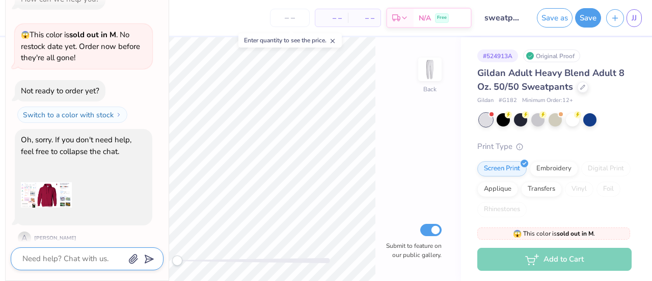
type textarea "w"
type textarea "x"
type textarea "h"
type textarea "x"
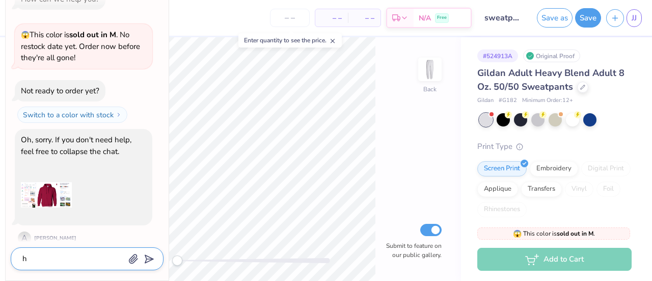
type textarea "ho"
type textarea "x"
type textarea "how"
type textarea "x"
type textarea "how"
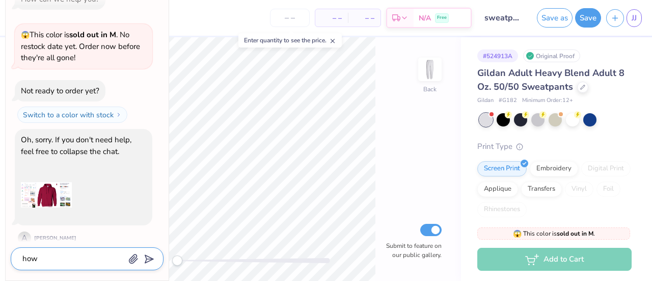
type textarea "x"
type textarea "how d"
type textarea "x"
type textarea "how d"
type textarea "x"
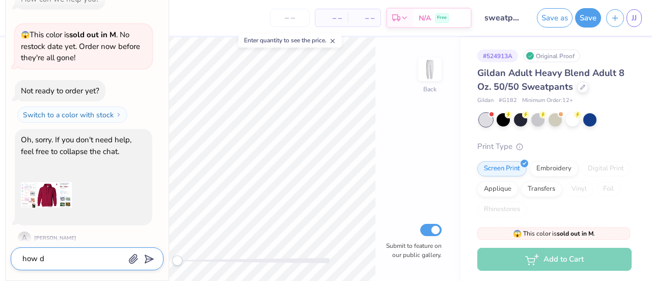
type textarea "how d i"
type textarea "x"
type textarea "how d i"
type textarea "x"
type textarea "how d i c"
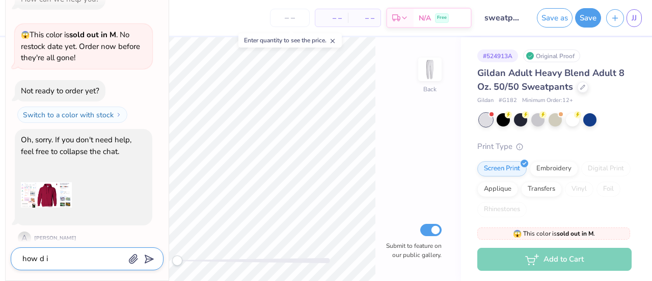
type textarea "x"
type textarea "how d i co"
type textarea "x"
type textarea "how d i col"
type textarea "x"
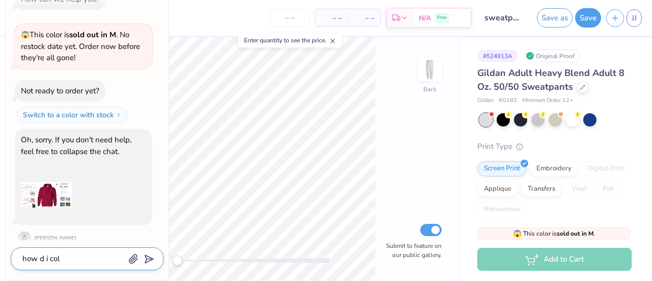
type textarea "how d i coll"
type textarea "x"
type textarea "how d i colla"
type textarea "x"
type textarea "how d i collap"
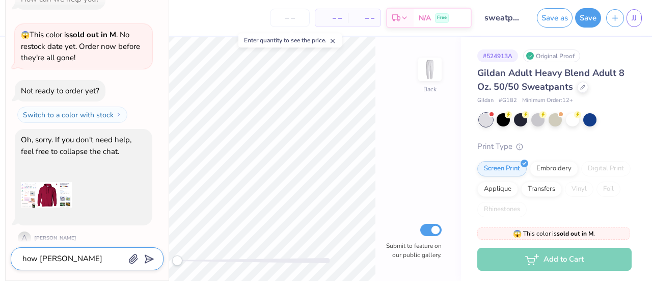
type textarea "x"
type textarea "how d i collaps"
type textarea "x"
type textarea "how d i collapse"
type textarea "x"
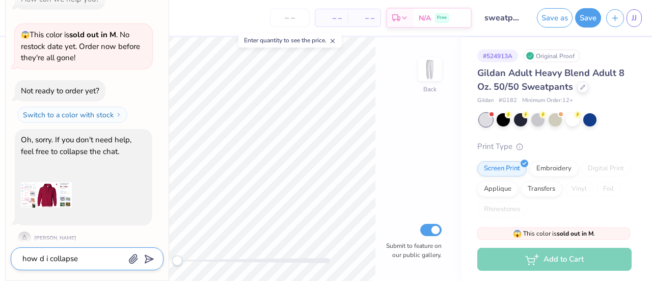
type textarea "how d i collapse"
type textarea "x"
type textarea "how d i collapse t"
type textarea "x"
type textarea "how d i collapse th"
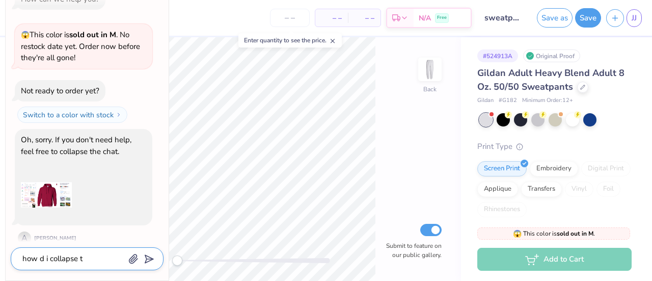
type textarea "x"
type textarea "how d i collapse the"
type textarea "x"
type textarea "how d i collapse the"
type textarea "x"
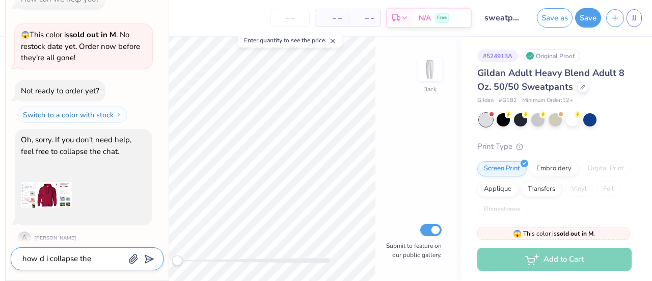
type textarea "how d i collapse the c"
type textarea "x"
type textarea "how d i collapse the ca"
type textarea "x"
type textarea "how d i collapse the cah"
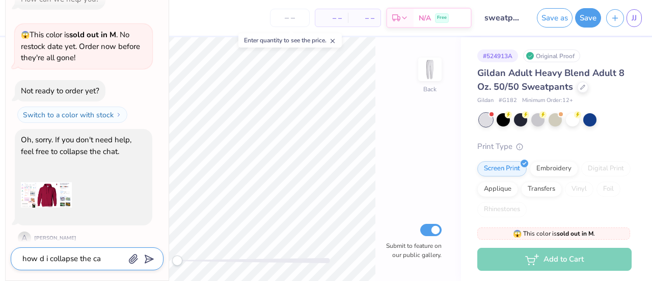
type textarea "x"
type textarea "how d i collapse the caht"
type textarea "x"
type textarea "how d i collapse the cah"
type textarea "x"
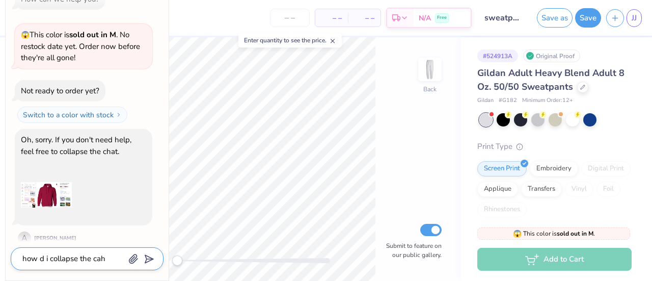
type textarea "how d i collapse the ca"
type textarea "x"
type textarea "how d i collapse the c"
type textarea "x"
type textarea "how d i collapse the ch"
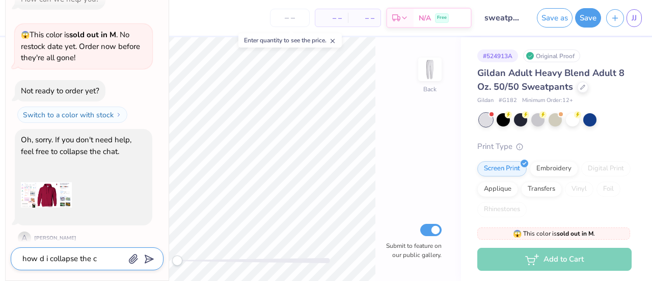
type textarea "x"
type textarea "how d i collapse the cha"
type textarea "x"
type textarea "how d i collapse the chat"
type textarea "x"
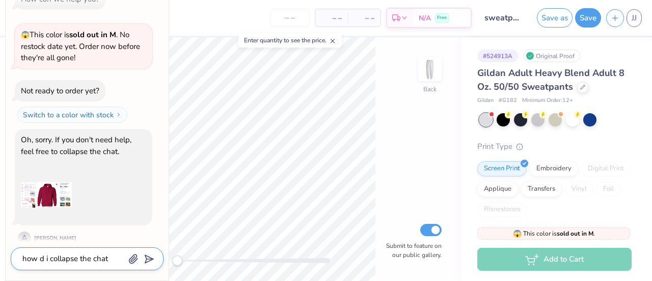
type textarea "how d i collapse the chat"
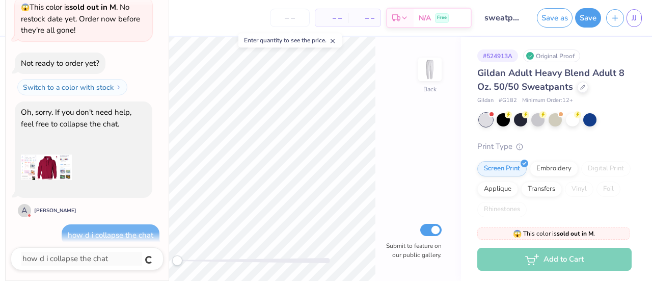
type textarea "x"
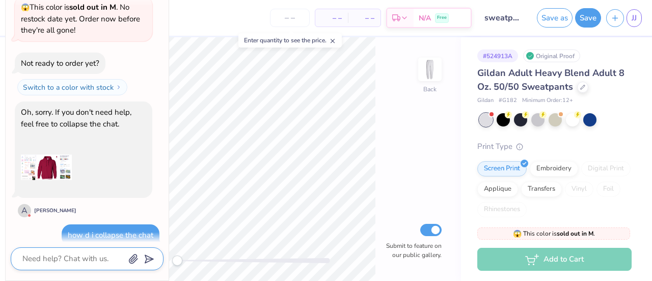
click at [58, 258] on textarea at bounding box center [72, 259] width 103 height 14
click at [66, 252] on textarea at bounding box center [72, 259] width 103 height 14
type textarea "h"
type textarea "x"
type textarea "ho"
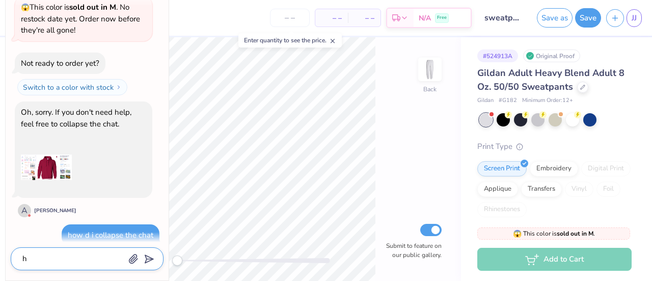
type textarea "x"
type textarea "how"
type textarea "x"
type textarea "how"
type textarea "x"
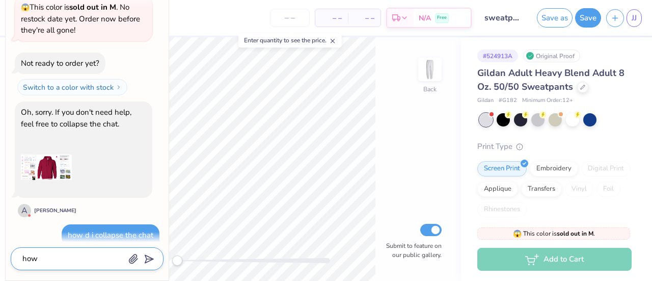
type textarea "how d"
type textarea "x"
type textarea "how do"
type textarea "x"
type textarea "how do"
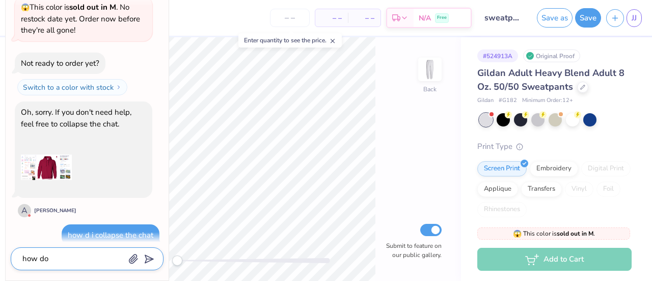
type textarea "x"
type textarea "how do i"
type textarea "x"
type textarea "how do i"
type textarea "x"
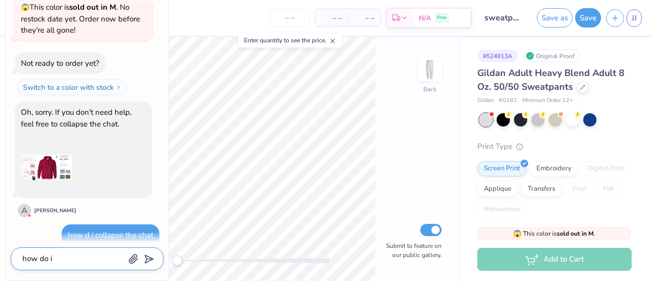
type textarea "how do i c"
type textarea "x"
type textarea "how do i co"
type textarea "x"
type textarea "how do i col"
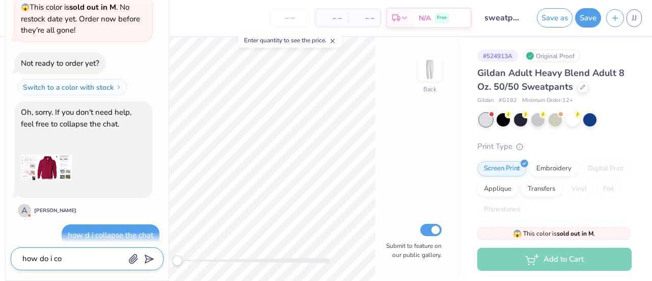
type textarea "x"
type textarea "how do i coll"
type textarea "x"
type textarea "how do i colla"
type textarea "x"
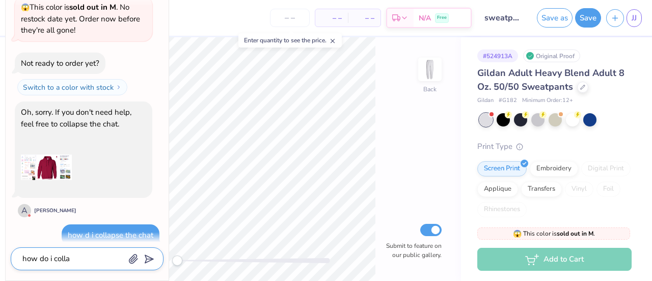
type textarea "how do i collap"
type textarea "x"
type textarea "how do i collaps"
type textarea "x"
type textarea "how do i collapse"
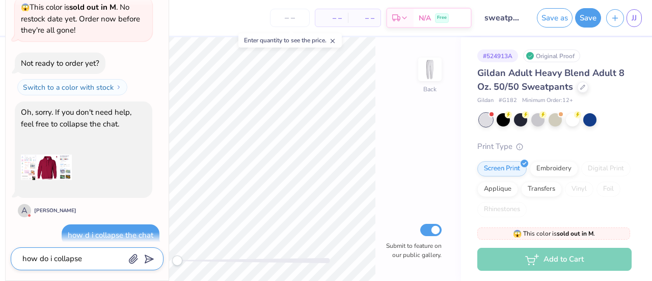
type textarea "x"
type textarea "how do i collapse"
type textarea "x"
type textarea "how do i collapse t"
type textarea "x"
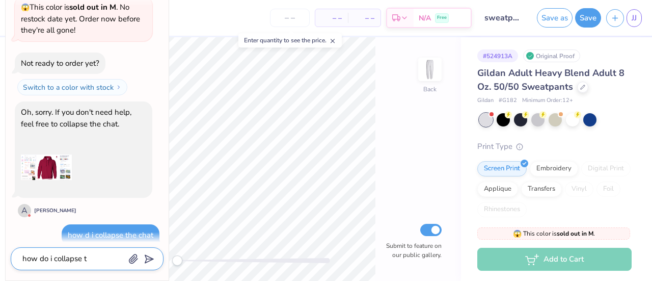
type textarea "how do i collapse th"
type textarea "x"
type textarea "how do i collapse the"
type textarea "x"
type textarea "how do i collapse the"
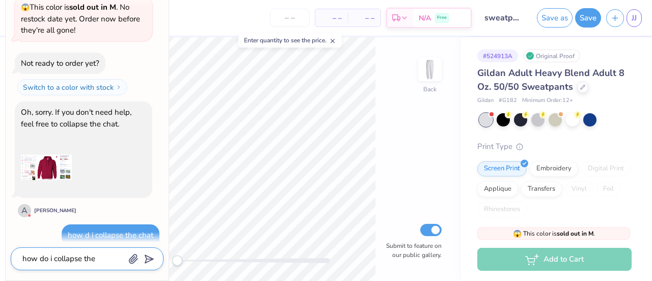
type textarea "x"
type textarea "how do i collapse the c"
type textarea "x"
type textarea "how do i collapse the ch"
type textarea "x"
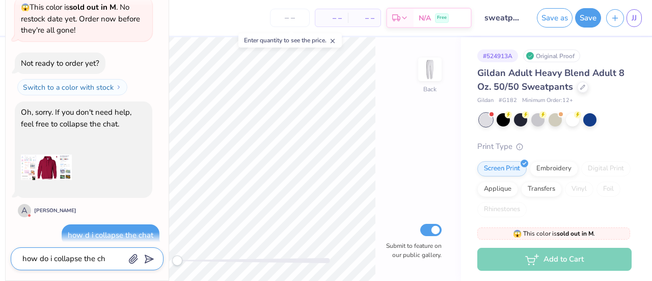
type textarea "how do i collapse the cha"
type textarea "x"
type textarea "how do i collapse the chat"
type textarea "x"
type textarea "how do i collapse the chat"
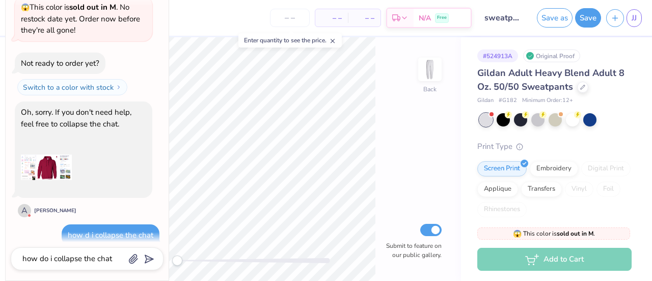
type textarea "x"
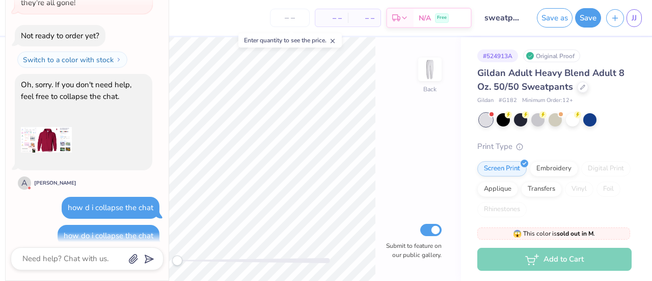
click at [92, 275] on div "Collapse can i put stuff on the back Hi, I'm EA from Fresh Prints. :) A Ashanna…" at bounding box center [87, 128] width 163 height 306
click at [336, 39] on icon at bounding box center [332, 40] width 7 height 7
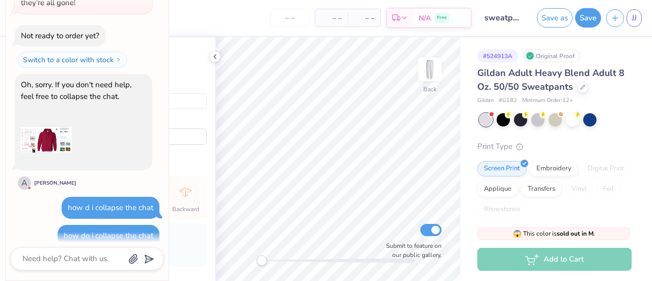
type textarea "x"
click at [73, 256] on textarea at bounding box center [72, 259] width 103 height 14
type textarea "a"
type textarea "x"
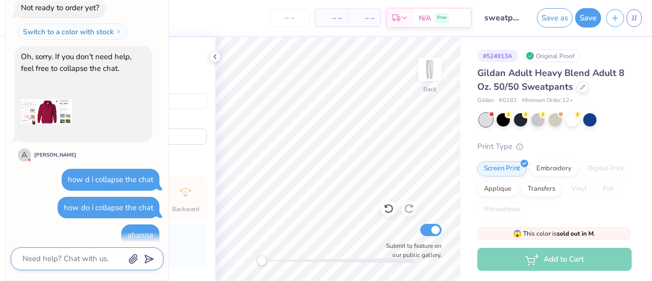
click at [77, 260] on textarea at bounding box center [72, 259] width 103 height 14
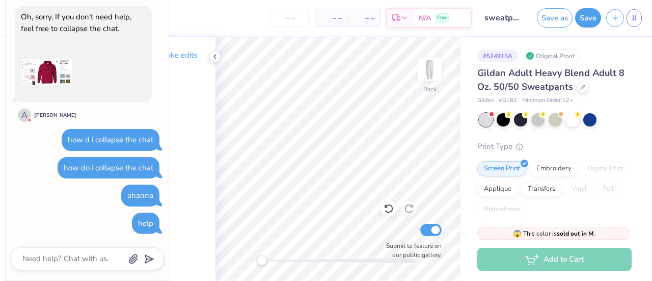
click at [90, 157] on div "how do i collapse the chat" at bounding box center [109, 168] width 102 height 22
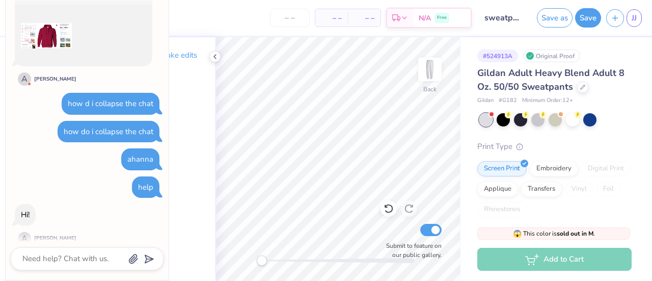
scroll to position [434, 0]
click at [47, 259] on textarea at bounding box center [72, 259] width 103 height 14
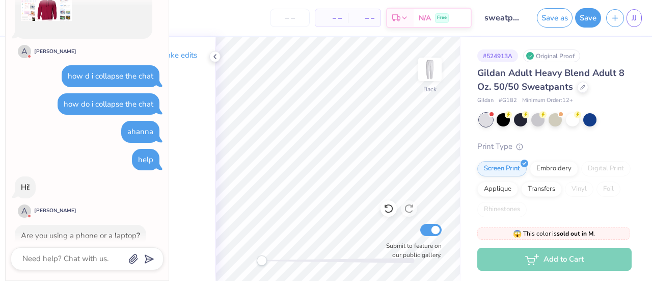
scroll to position [510, 0]
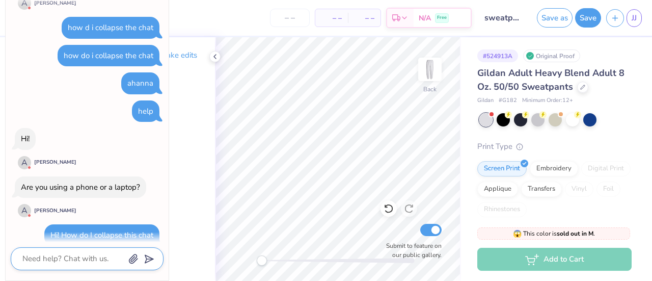
click at [58, 260] on textarea at bounding box center [72, 259] width 103 height 14
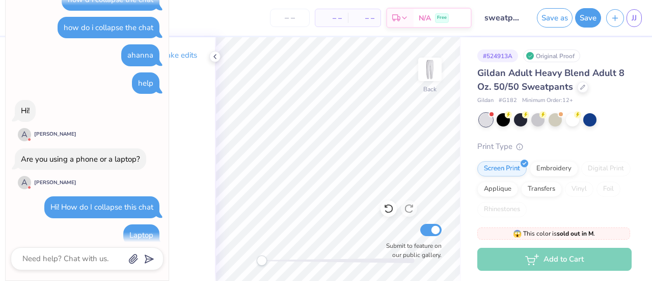
scroll to position [649, 0]
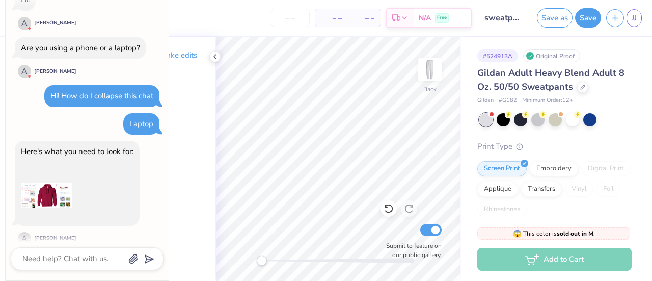
click at [49, 185] on img at bounding box center [46, 195] width 51 height 51
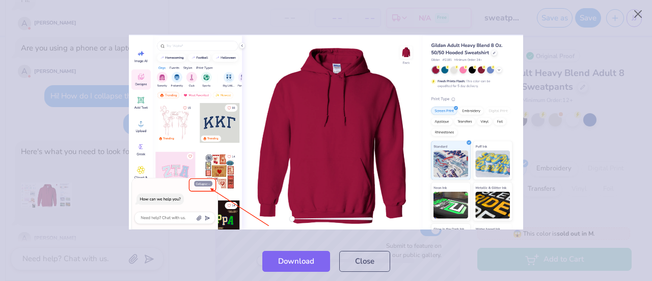
click at [105, 219] on div at bounding box center [326, 132] width 652 height 218
click at [364, 272] on div "Download Close" at bounding box center [326, 261] width 652 height 40
click at [362, 260] on button "Close" at bounding box center [364, 258] width 51 height 21
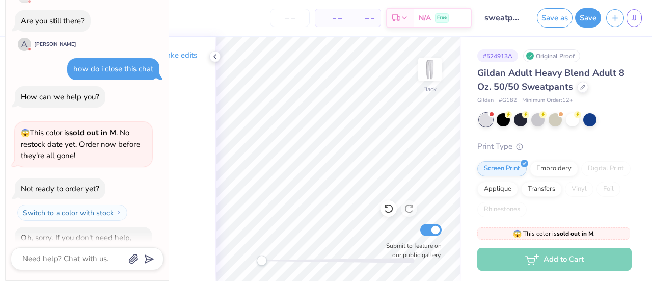
scroll to position [0, 0]
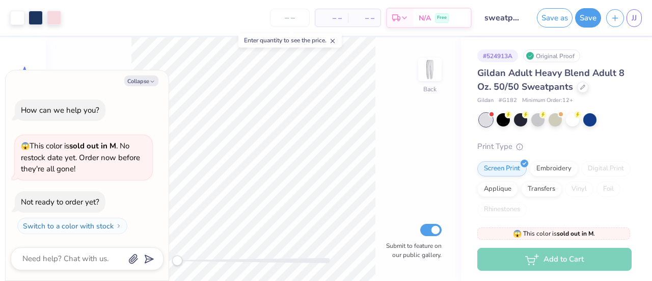
type textarea "x"
click at [140, 82] on button "Collapse" at bounding box center [141, 80] width 34 height 11
type textarea "x"
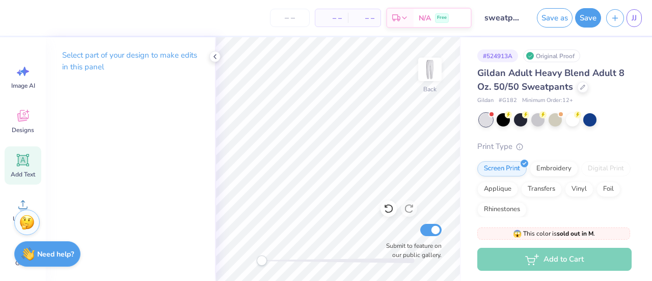
click at [25, 153] on icon at bounding box center [22, 159] width 15 height 15
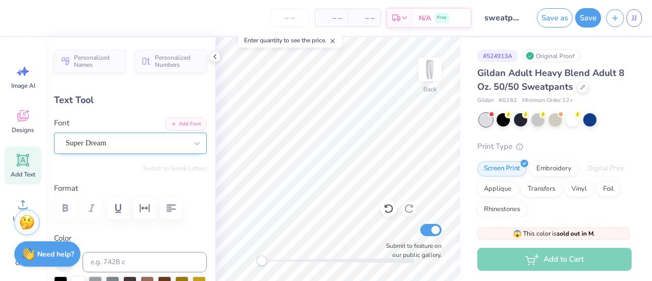
click at [141, 137] on div "Super Dream" at bounding box center [126, 143] width 123 height 16
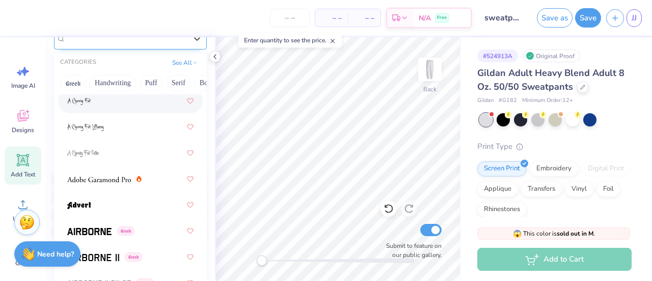
scroll to position [107, 0]
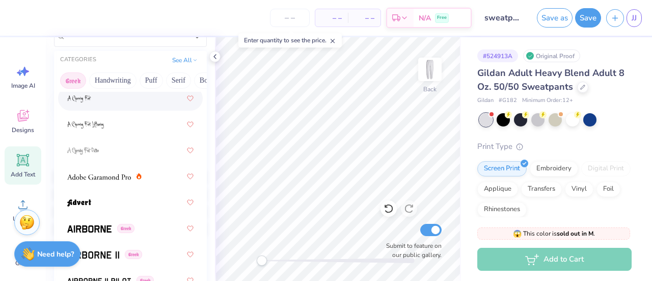
click at [79, 78] on button "Greek" at bounding box center [73, 80] width 26 height 16
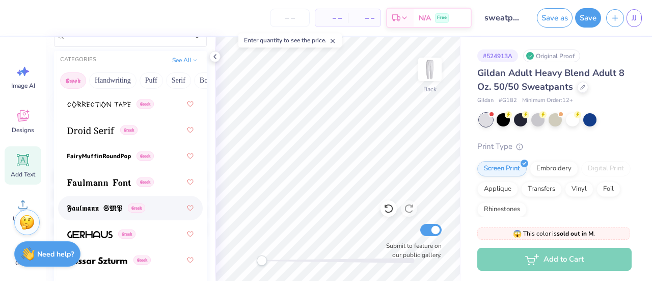
scroll to position [502, 0]
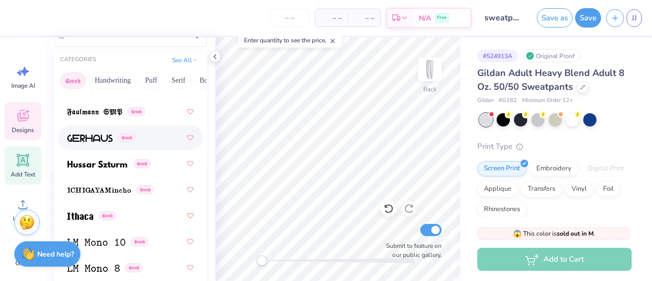
click at [26, 127] on span "Designs" at bounding box center [23, 130] width 22 height 8
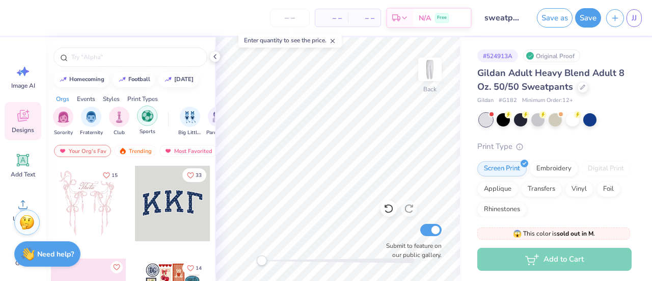
click at [147, 124] on div "filter for Sports" at bounding box center [147, 115] width 20 height 20
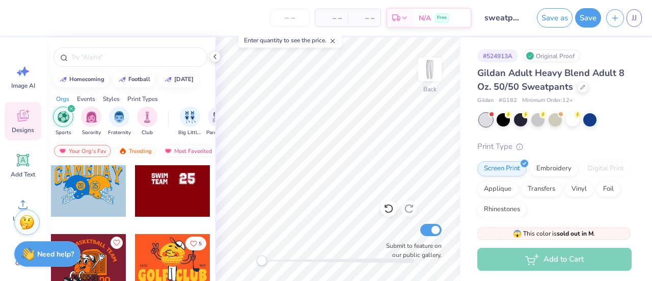
scroll to position [118, 0]
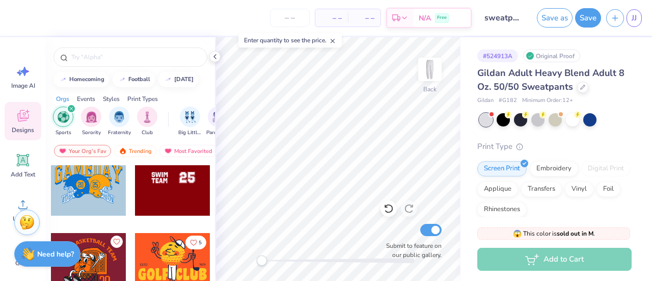
click at [162, 185] on div at bounding box center [172, 177] width 75 height 75
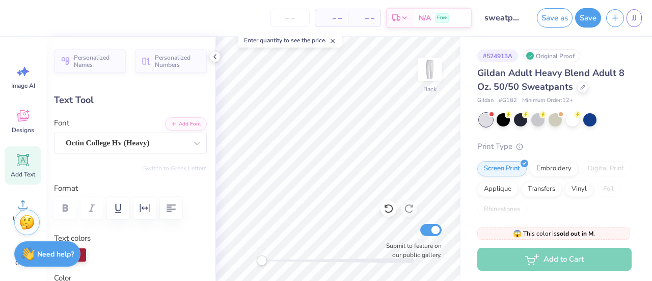
scroll to position [8, 1]
type input "2.08"
type input "0.66"
type textarea "Ru"
type input "2.04"
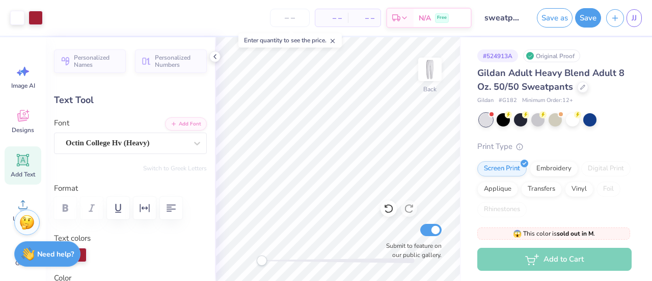
type input "1.38"
type input "2.02"
type input "0.66"
type input "21.06"
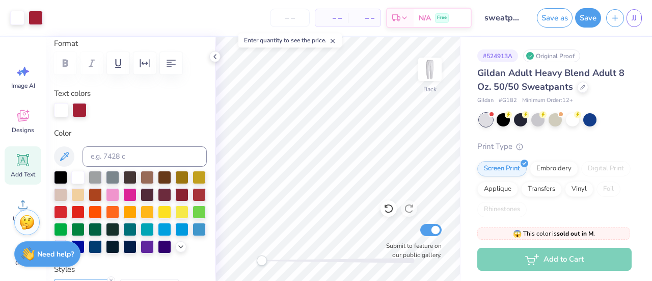
scroll to position [0, 0]
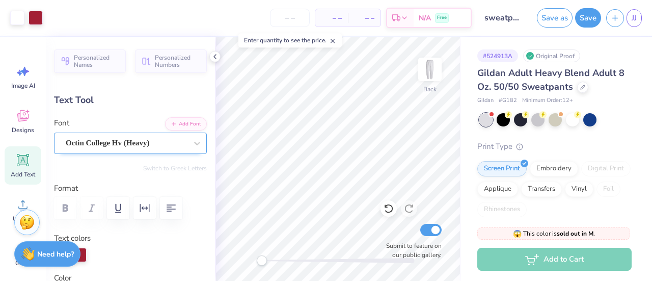
click at [101, 143] on div "Octin College Hv (Heavy)" at bounding box center [126, 143] width 123 height 16
click at [110, 147] on span "Octin College Hv (Heavy)" at bounding box center [108, 143] width 84 height 12
click at [176, 121] on button "Add Font" at bounding box center [186, 122] width 42 height 13
type input "0.98"
type input "20.28"
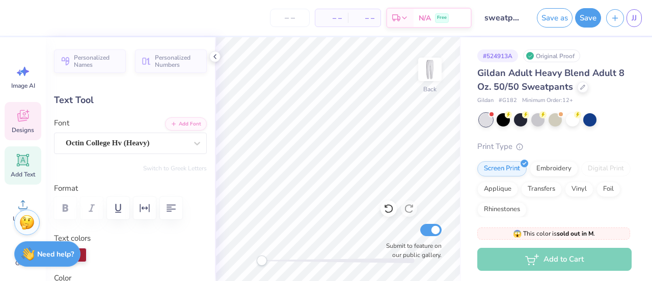
click at [25, 116] on icon at bounding box center [22, 115] width 15 height 15
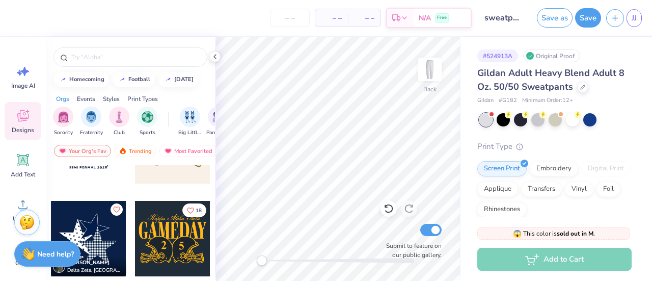
scroll to position [566, 0]
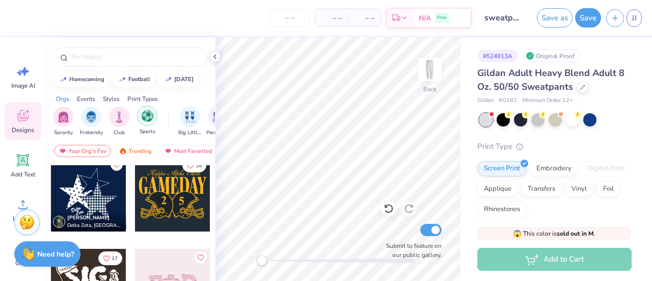
click at [141, 115] on div "filter for Sports" at bounding box center [147, 115] width 20 height 20
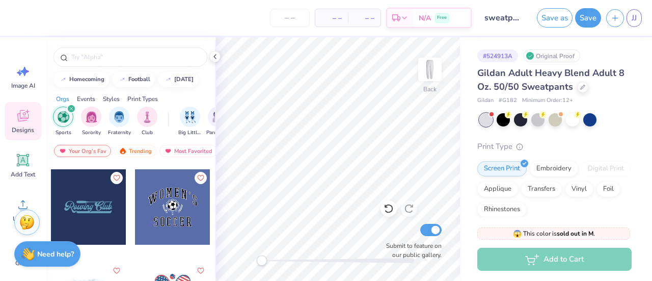
scroll to position [738, 0]
click at [171, 228] on div at bounding box center [172, 207] width 75 height 75
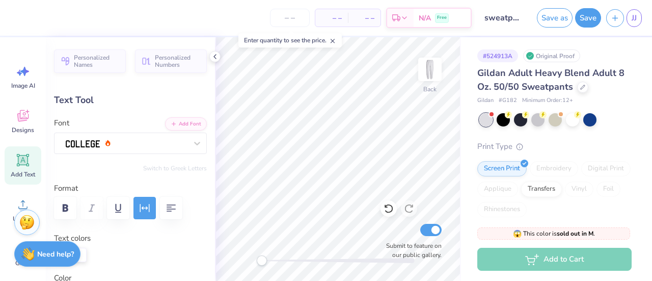
scroll to position [8, 1]
click at [16, 166] on icon at bounding box center [22, 159] width 15 height 15
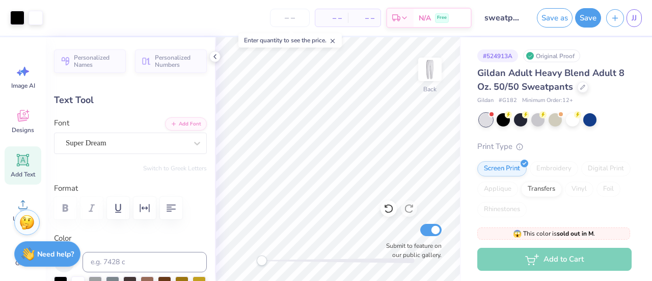
type input "7.73"
type input "2.24"
type input "19.88"
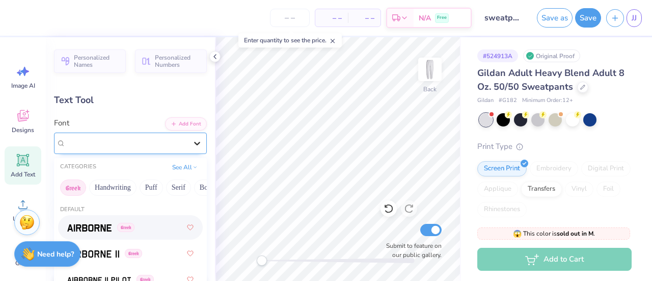
click at [192, 146] on icon at bounding box center [197, 143] width 10 height 10
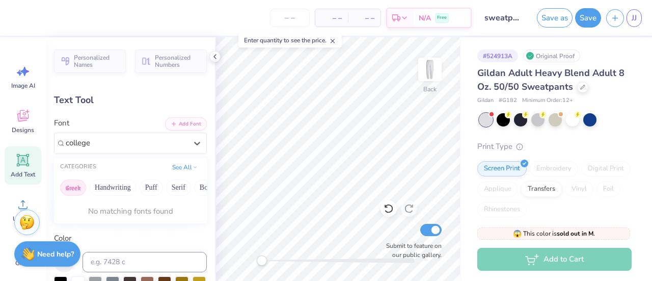
type input "college"
type input "6.06"
type input "1.30"
type input "22.52"
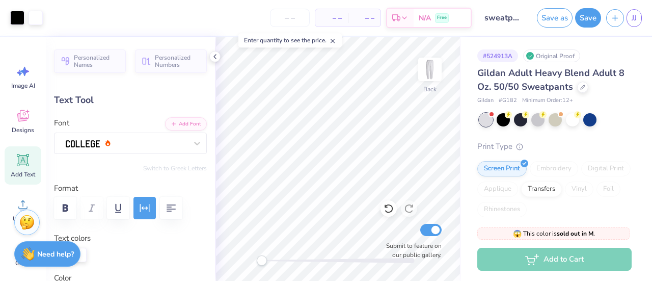
type input "7.73"
type input "2.24"
type input "19.88"
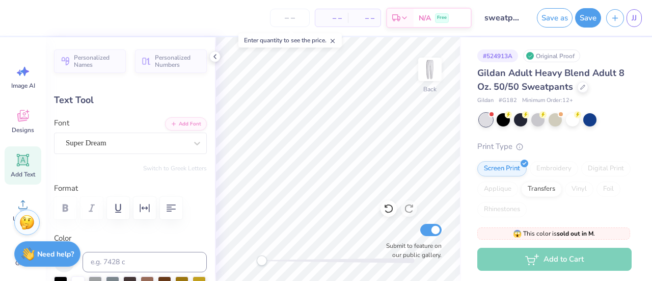
type input "7.60"
type input "1.29"
type input "18.61"
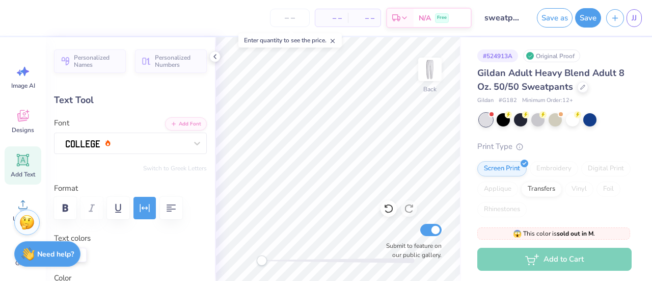
type input "7.73"
type input "2.24"
type input "10.97"
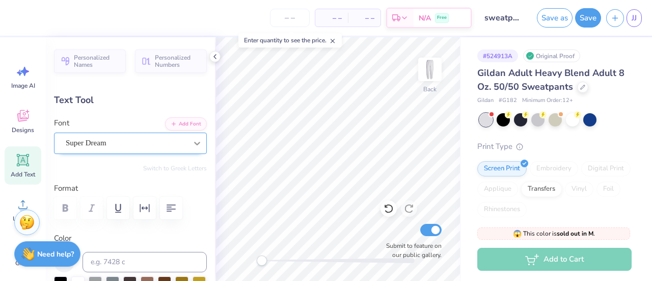
click at [188, 140] on div at bounding box center [197, 143] width 18 height 18
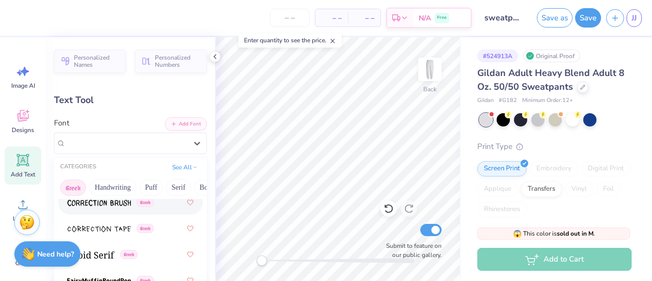
scroll to position [369, 0]
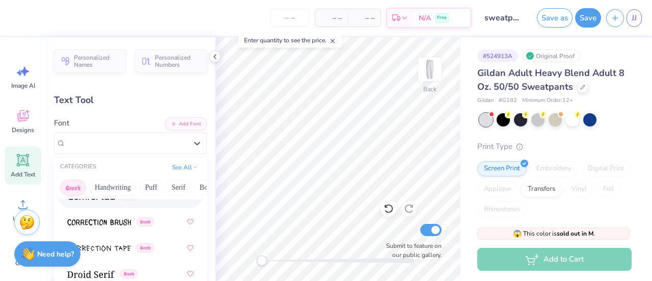
click at [78, 182] on button "Greek" at bounding box center [73, 187] width 26 height 16
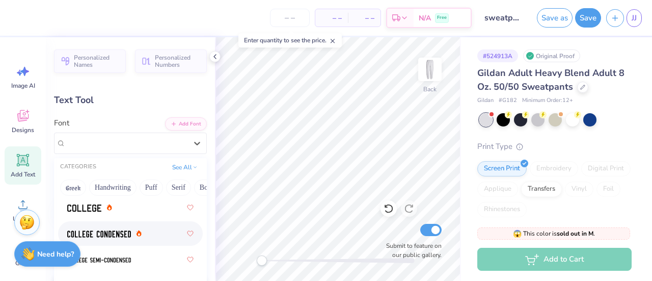
scroll to position [1935, 0]
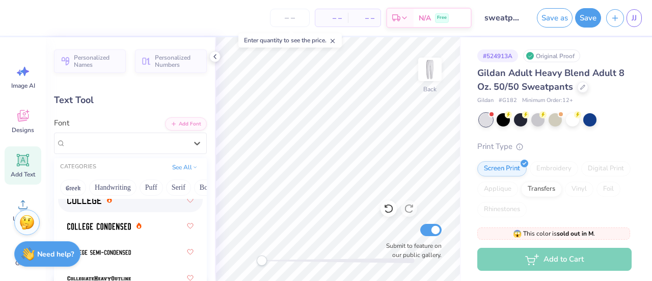
click at [97, 206] on div at bounding box center [130, 200] width 126 height 18
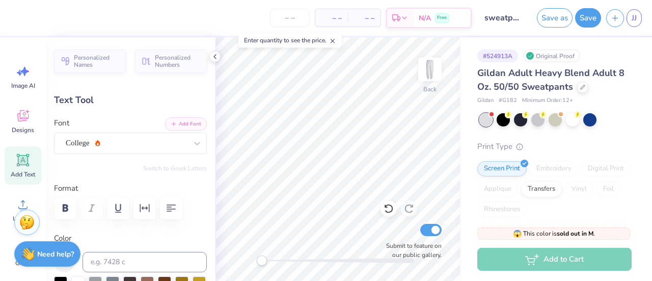
scroll to position [8, 1]
type textarea "Marquette Women's Rugby Club"
type input "6.00"
type input "1.17"
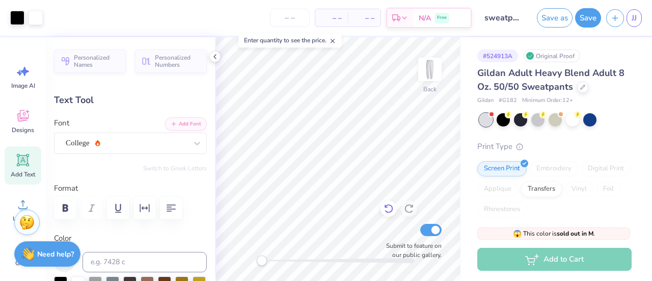
type input "22.67"
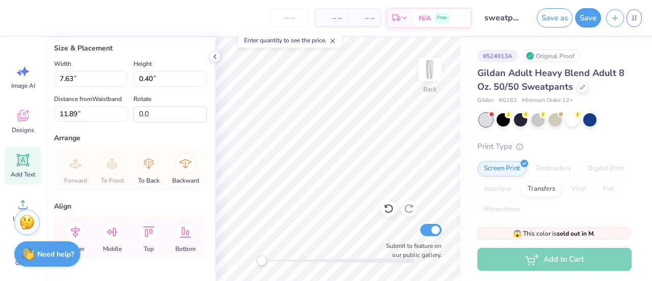
scroll to position [537, 0]
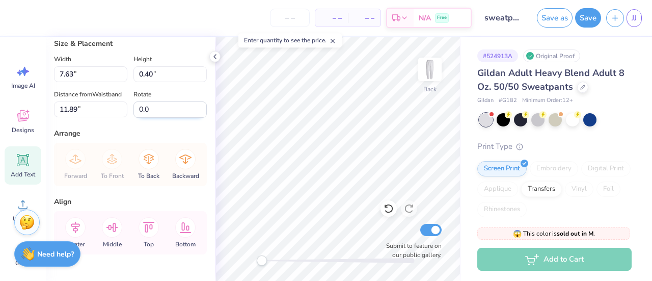
click at [157, 118] on input "0.0" at bounding box center [170, 109] width 73 height 16
type input "0"
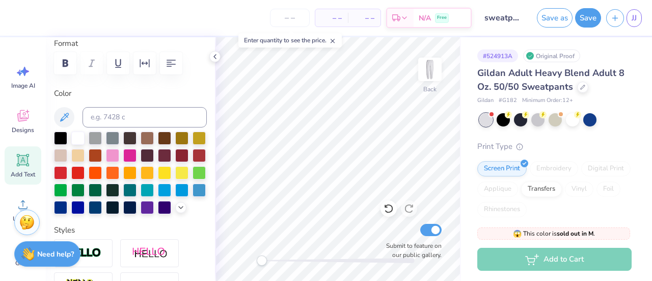
scroll to position [145, 0]
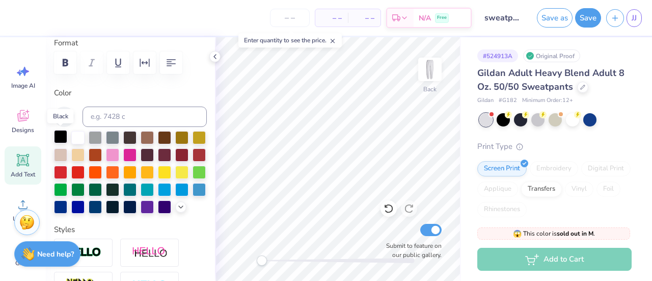
click at [59, 138] on div at bounding box center [60, 136] width 13 height 13
type input "0.0"
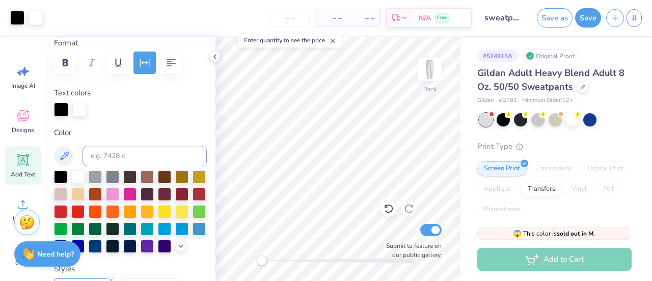
type input "7.66"
type input "1.18"
type input "18.75"
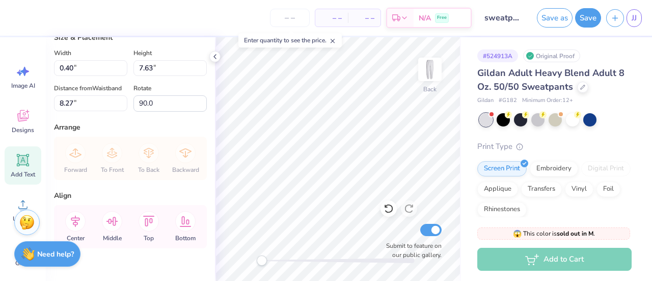
scroll to position [542, 0]
click at [142, 112] on input "90.0" at bounding box center [170, 104] width 73 height 16
click at [145, 112] on input "180.0" at bounding box center [170, 104] width 73 height 16
click at [156, 112] on div "Distance from [GEOGRAPHIC_DATA] 8.27 8.27 " Rotate 270.0" at bounding box center [130, 98] width 153 height 30
type input "0.0"
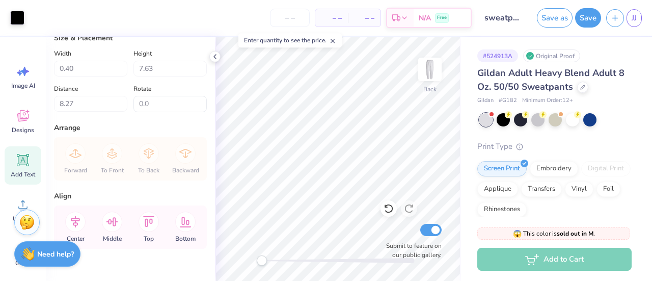
type input "7.63"
type input "0.40"
type input "11.89"
click at [166, 112] on input "180.0" at bounding box center [170, 104] width 73 height 16
click at [195, 112] on input "180.0" at bounding box center [170, 104] width 73 height 16
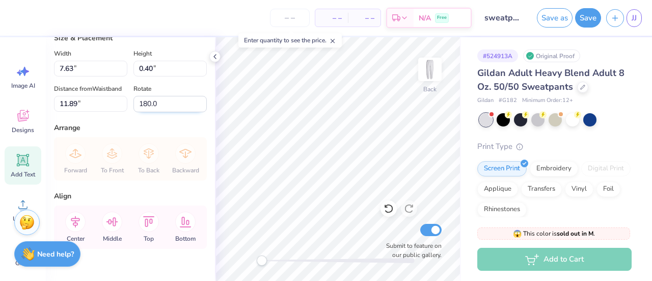
click at [195, 112] on input "180.0" at bounding box center [170, 104] width 73 height 16
click at [195, 112] on input "179.9" at bounding box center [170, 104] width 73 height 16
click at [195, 112] on input "179.8" at bounding box center [170, 104] width 73 height 16
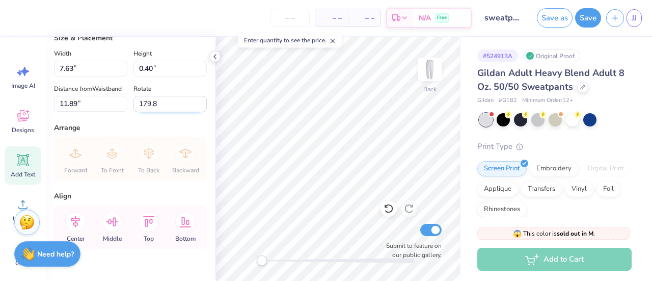
drag, startPoint x: 173, startPoint y: 126, endPoint x: 132, endPoint y: 122, distance: 41.0
click at [134, 112] on input "179.8" at bounding box center [170, 104] width 73 height 16
type input "90.0"
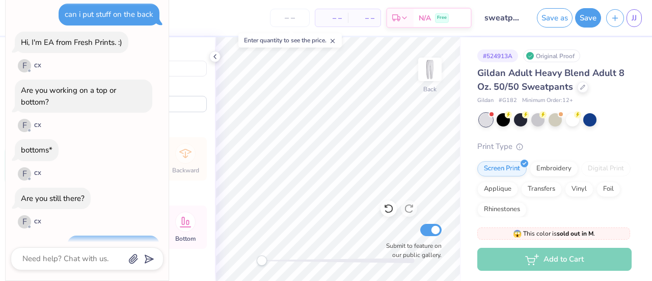
type textarea "x"
type input "0.40"
type input "7.63"
type input "7.61"
type textarea "x"
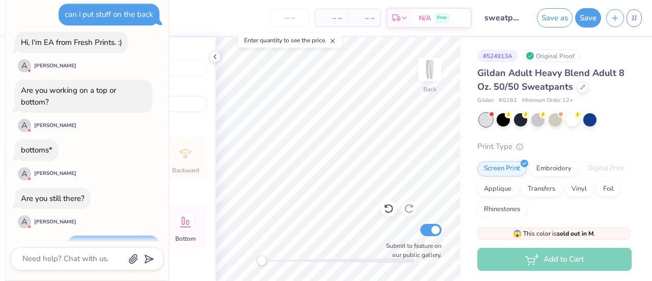
scroll to position [733, 0]
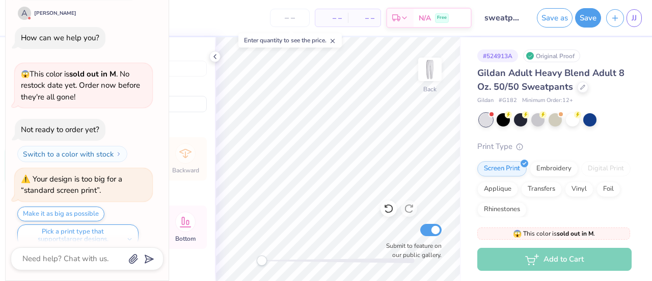
type input "0.0"
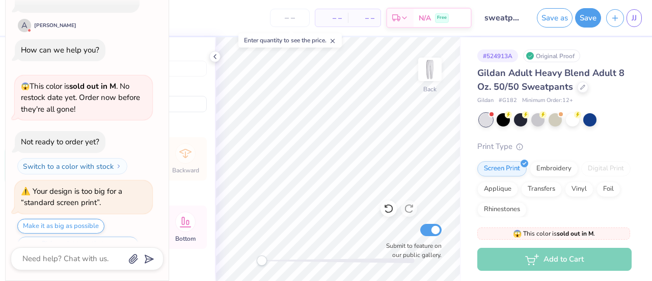
scroll to position [733, 0]
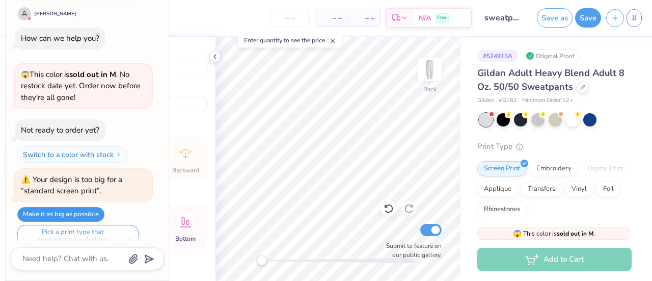
click at [89, 207] on button "Make it as big as possible" at bounding box center [60, 214] width 87 height 15
type textarea "x"
type input "0.94"
type input "18.00"
type input "90.0"
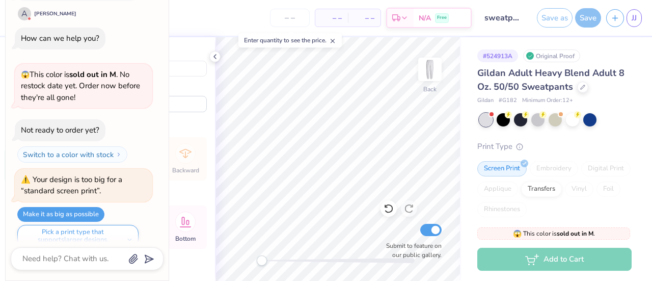
scroll to position [733, 0]
type textarea "x"
type input "0.0"
type textarea "x"
type input "90.0"
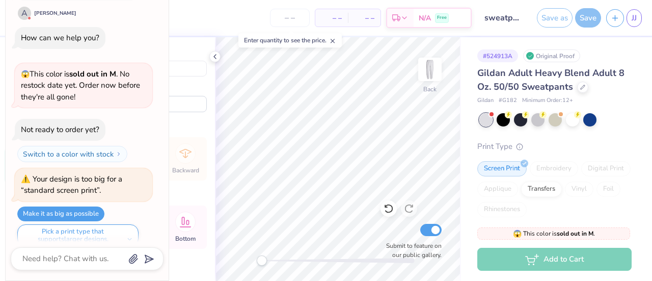
type textarea "x"
type input "0.0"
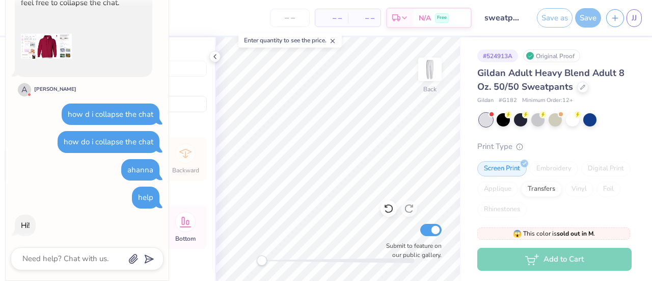
scroll to position [282, 0]
click at [65, 38] on img at bounding box center [46, 46] width 51 height 51
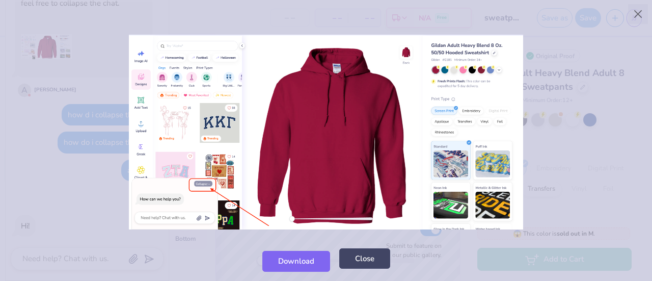
click at [349, 260] on button "Close" at bounding box center [364, 258] width 51 height 21
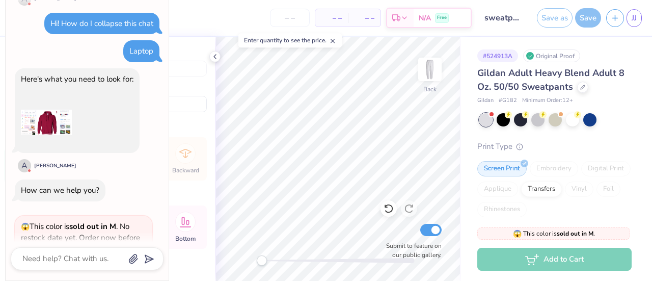
scroll to position [733, 0]
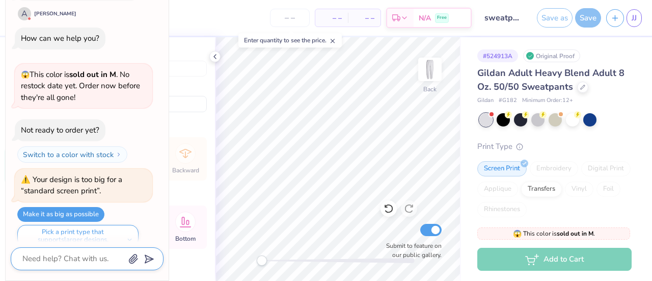
click at [60, 262] on textarea at bounding box center [72, 259] width 103 height 14
type textarea "x"
type textarea "t"
type textarea "x"
type textarea "th"
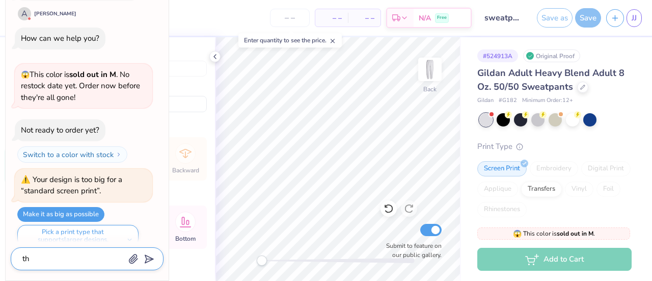
type textarea "x"
type textarea "the"
type textarea "x"
type textarea "ther"
type textarea "x"
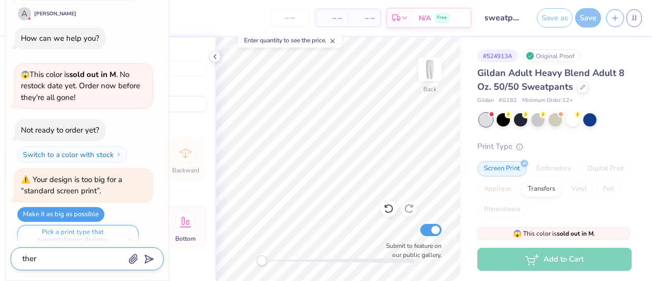
type textarea "there"
type textarea "x"
type textarea "there"
type textarea "x"
type textarea "there i"
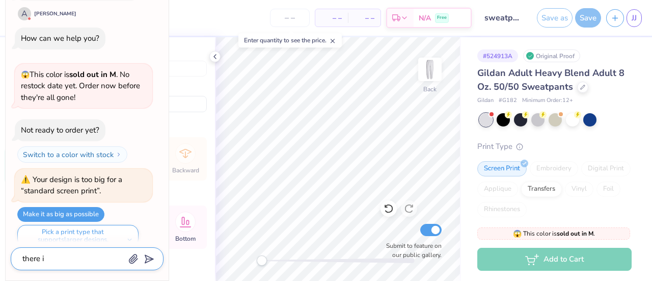
type textarea "x"
type textarea "there is"
type textarea "x"
type textarea "there is"
type textarea "x"
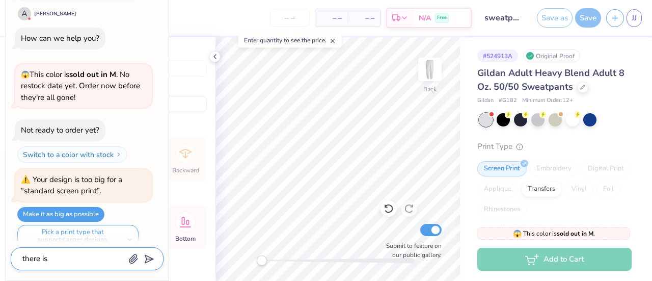
type textarea "there is t"
type textarea "x"
type textarea "there is to"
type textarea "x"
type textarea "there is too"
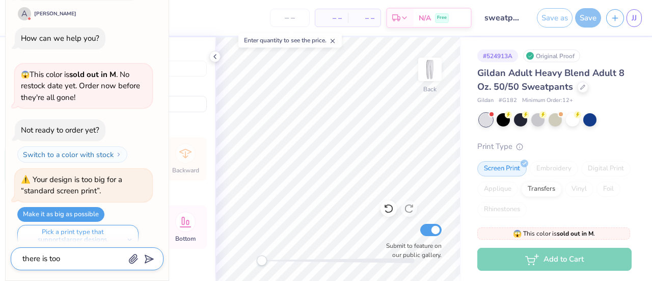
type textarea "x"
type textarea "there is too"
type textarea "x"
type textarea "there is too m"
type textarea "x"
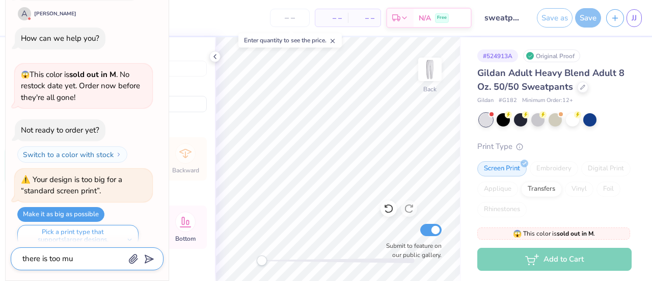
type textarea "there is too muc"
type textarea "x"
type textarea "there is too much"
type textarea "x"
type textarea "there is too much"
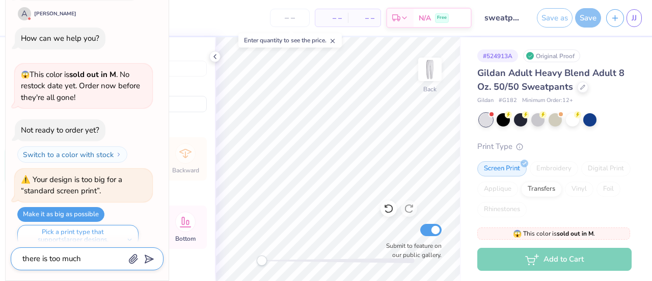
type textarea "x"
type textarea "there is too much te"
type textarea "x"
type textarea "there is too much tex"
type textarea "x"
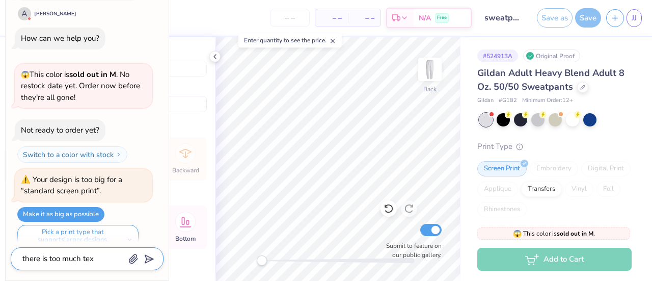
type textarea "there is too much text"
type textarea "x"
type textarea "there is too much text."
type textarea "x"
type textarea "there is too much text."
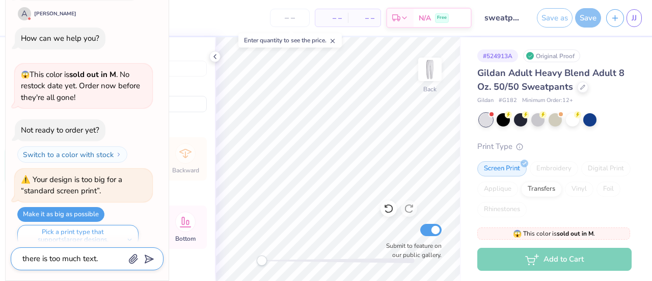
type textarea "x"
type textarea "there is too much text. I"
type textarea "x"
type textarea "there is too much text. I c"
type textarea "x"
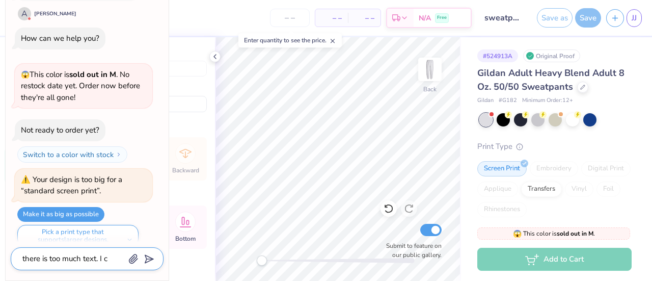
type textarea "there is too much text. I ca"
type textarea "x"
type textarea "there is too much text. I can"
type textarea "x"
type textarea "there is too much text. I cant"
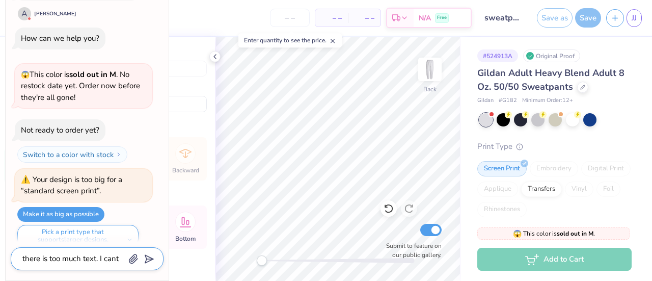
type textarea "x"
type textarea "there is too much text. I cant"
type textarea "x"
type textarea "there is too much text. I cant"
type textarea "x"
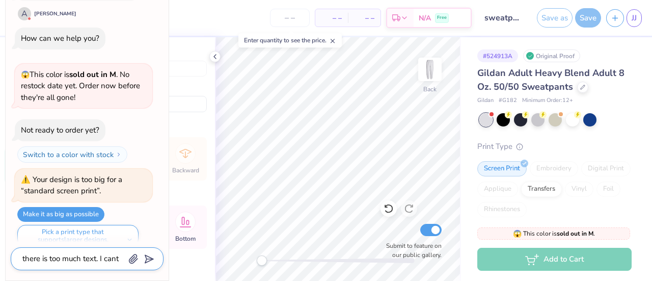
type textarea "there is too much text. I can"
type textarea "x"
type textarea "there is too much text. I can'"
type textarea "x"
type textarea "there is too much text. I can't"
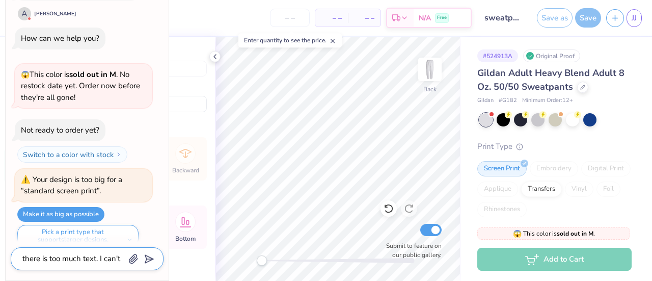
type textarea "x"
type textarea "there is too much text. I can't s"
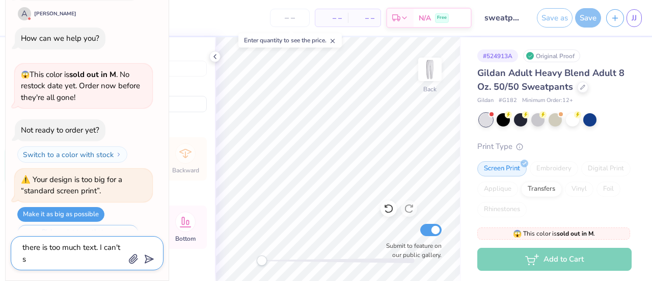
type textarea "x"
type textarea "there is too much text. I can't sc"
type textarea "x"
type textarea "there is too much text. I can't scro"
type textarea "x"
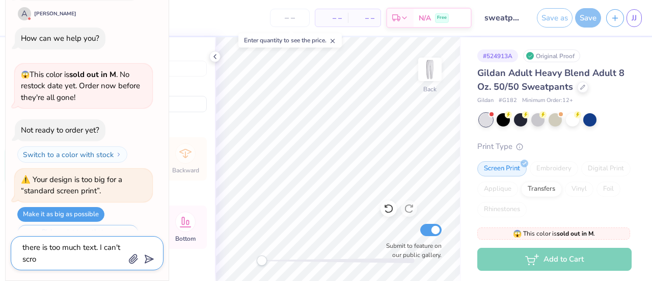
type textarea "there is too much text. I can't scrol"
type textarea "x"
type textarea "there is too much text. I can't scroll"
type textarea "x"
type textarea "there is too much text. I can't scroll"
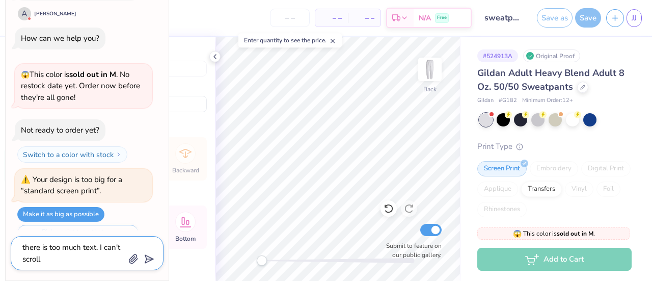
type textarea "x"
type textarea "there is too much text. I can't scroll u"
type textarea "x"
type textarea "there is too much text. I can't scroll up"
type textarea "x"
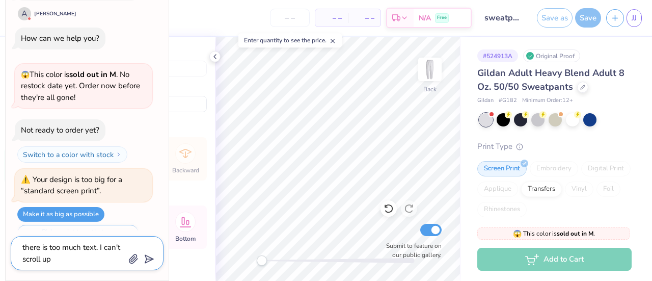
type textarea "there is too much text. I can't scroll up"
type textarea "x"
type textarea "there is too much text. I can't scroll up t"
type textarea "x"
type textarea "there is too much text. I can't scroll up to"
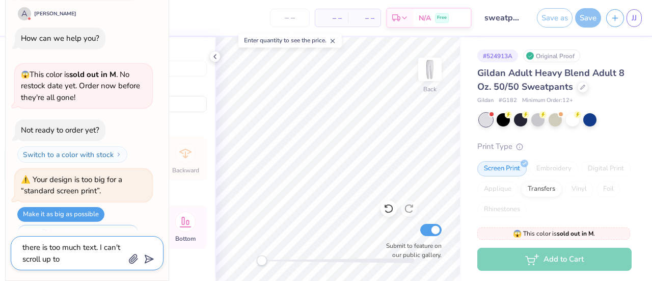
type textarea "x"
type textarea "there is too much text. I can't scroll up to"
type textarea "x"
type textarea "there is too much text. I can't scroll up to t"
type textarea "x"
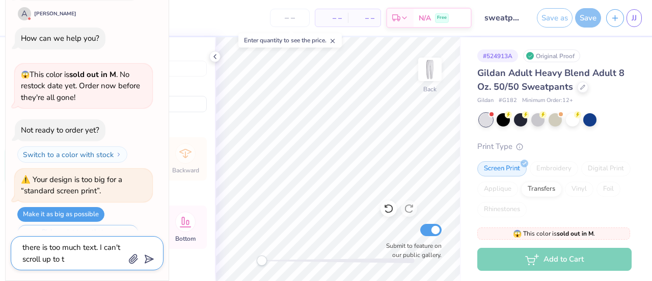
type textarea "there is too much text. I can't scroll up to th"
type textarea "x"
type textarea "there is too much text. I can't scroll up to the"
type textarea "x"
type textarea "there is too much text. I can't scroll up to the"
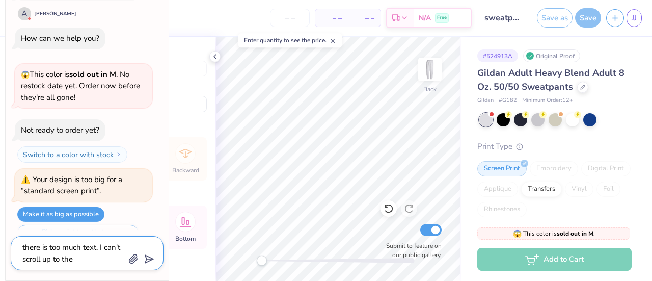
type textarea "x"
type textarea "there is too much text. I can't scroll up to the c"
type textarea "x"
type textarea "there is too much text. I can't scroll up to the co"
type textarea "x"
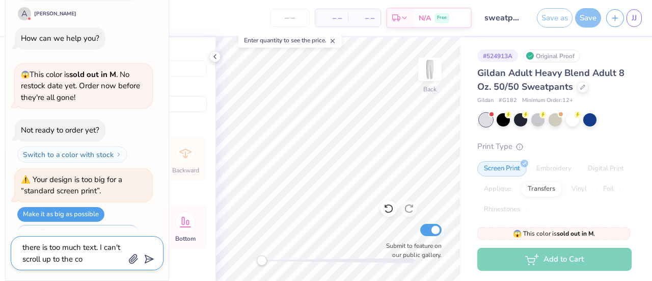
type textarea "there is too much text. I can't scroll up to the col"
type textarea "x"
type textarea "there is too much text. I can't scroll up to the coll"
type textarea "x"
type textarea "there is too much text. I can't scroll up to the colla"
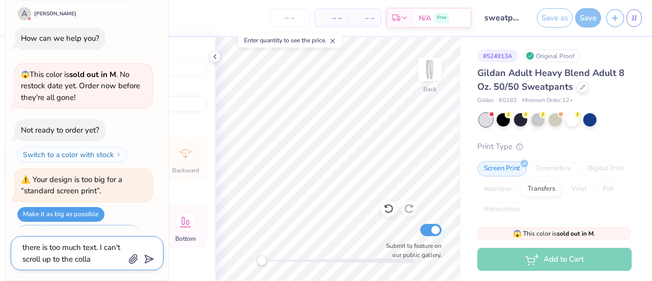
type textarea "x"
type textarea "there is too much text. I can't scroll up to the collaps"
type textarea "x"
type textarea "there is too much text. I can't scroll up to the collapse"
type textarea "x"
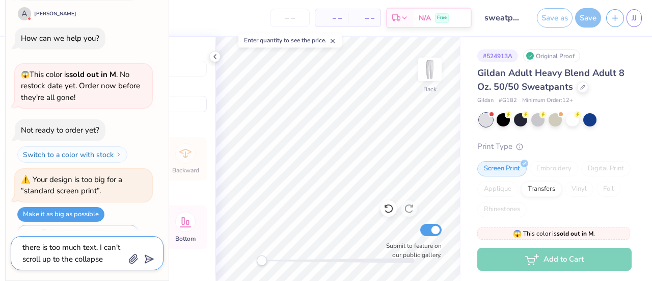
type textarea "there is too much text. I can't scroll up to the collapse"
type textarea "x"
type textarea "there is too much text. I can't scroll up to the collapse c"
type textarea "x"
type textarea "there is too much text. I can't scroll up to the collapse cha"
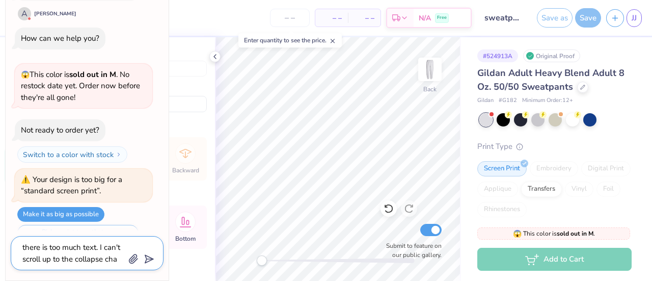
type textarea "x"
type textarea "there is too much text. I can't scroll up to the collapse chat"
type textarea "x"
type textarea "there is too much text. I can't scroll up to the collapse chat"
type textarea "x"
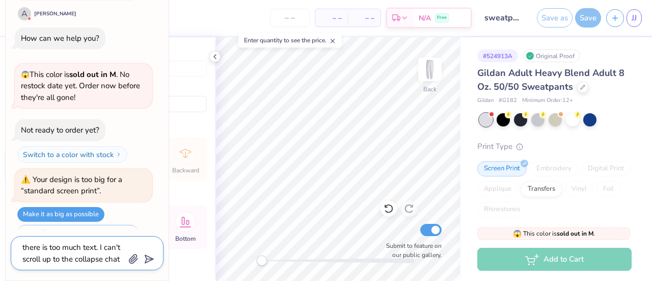
type textarea "there is too much text. I can't scroll up to the collapse chat b"
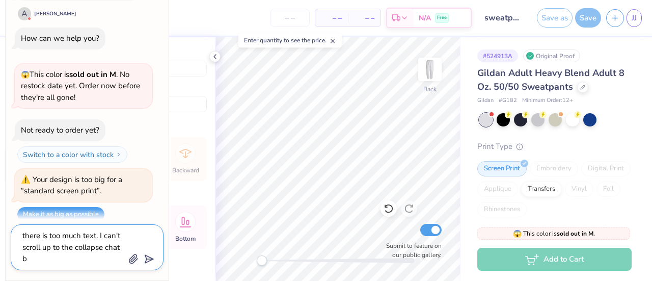
type textarea "x"
type textarea "there is too much text. I can't scroll up to the collapse chat bu"
type textarea "x"
type textarea "there is too much text. I can't scroll up to the collapse chat but"
type textarea "x"
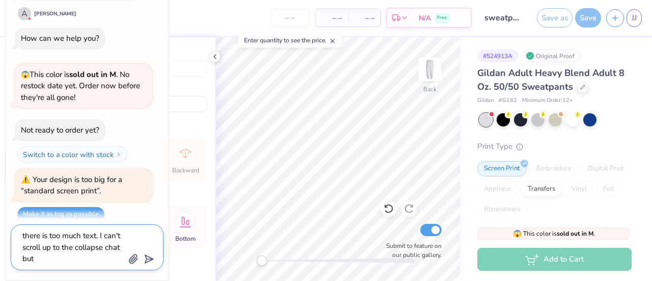
type textarea "there is too much text. I can't scroll up to the collapse chat butt"
type textarea "x"
type textarea "there is too much text. I can't scroll up to the collapse chat butto"
type textarea "x"
type textarea "there is too much text. I can't scroll up to the collapse chat button"
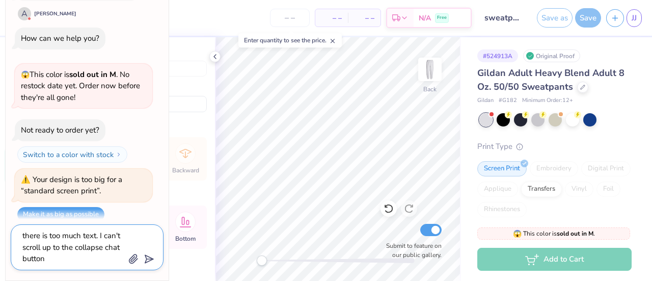
type textarea "x"
type textarea "there is too much text. I can't scroll up to the collapse chat button."
type textarea "x"
type textarea "there is too much text. I can't scroll up to the collapse chat button."
type textarea "x"
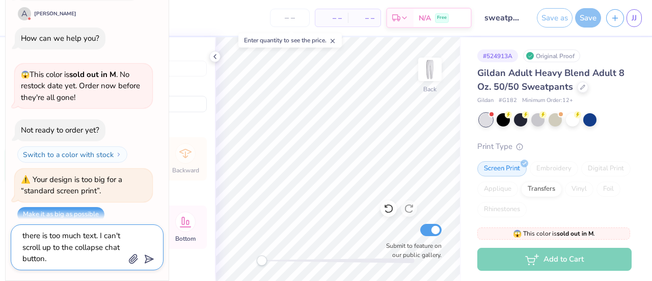
type textarea "there is too much text. I can't scroll up to the collapse chat button. h"
type textarea "x"
type textarea "there is too much text. I can't scroll up to the collapse chat button. how"
type textarea "x"
type textarea "there is too much text. I can't scroll up to the collapse chat button. how d"
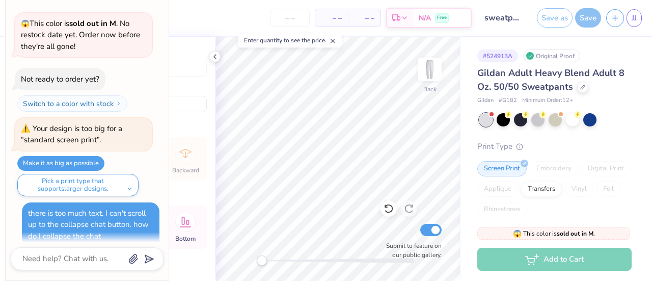
scroll to position [784, 0]
